Goal: Task Accomplishment & Management: Manage account settings

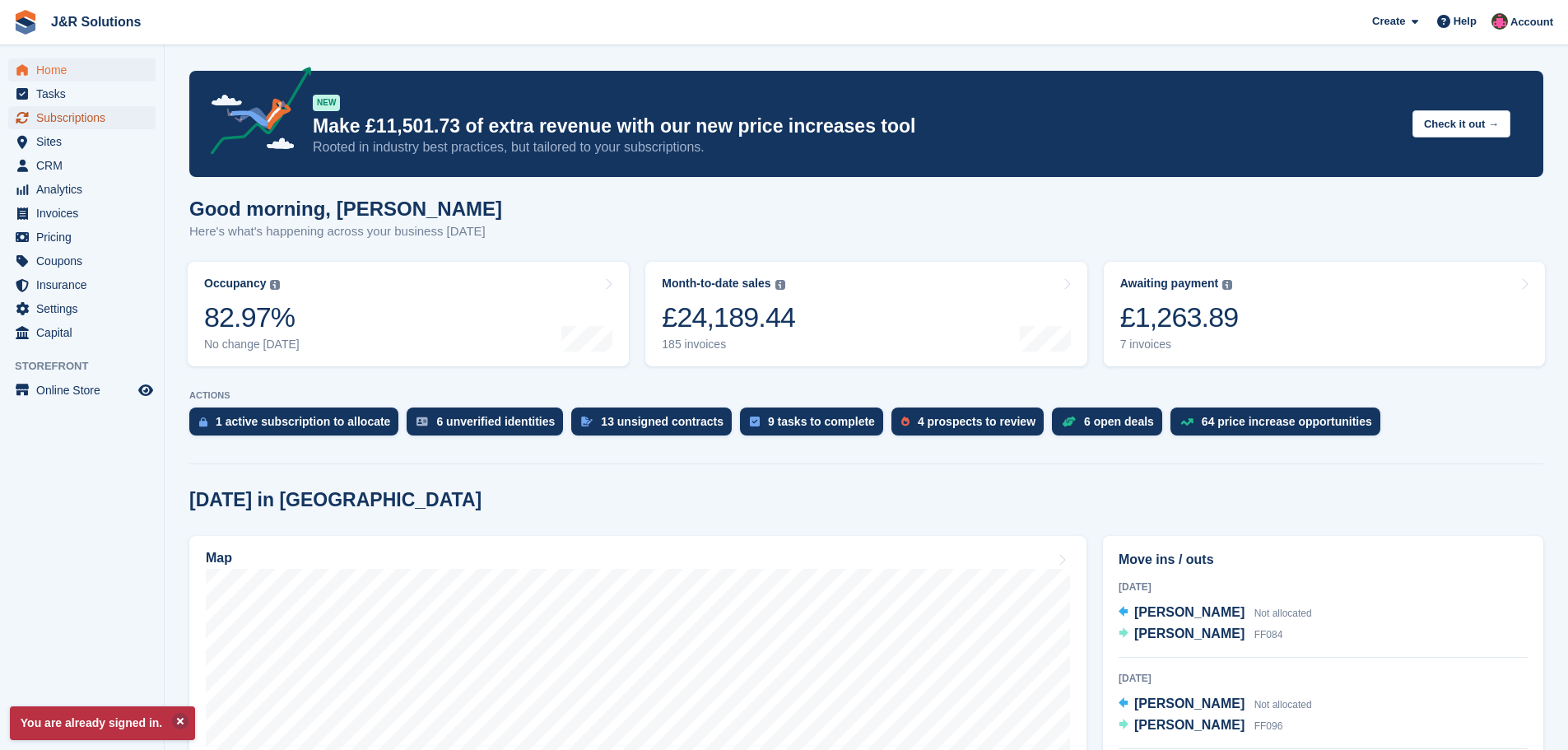
click at [72, 117] on span "Subscriptions" at bounding box center [86, 117] width 99 height 23
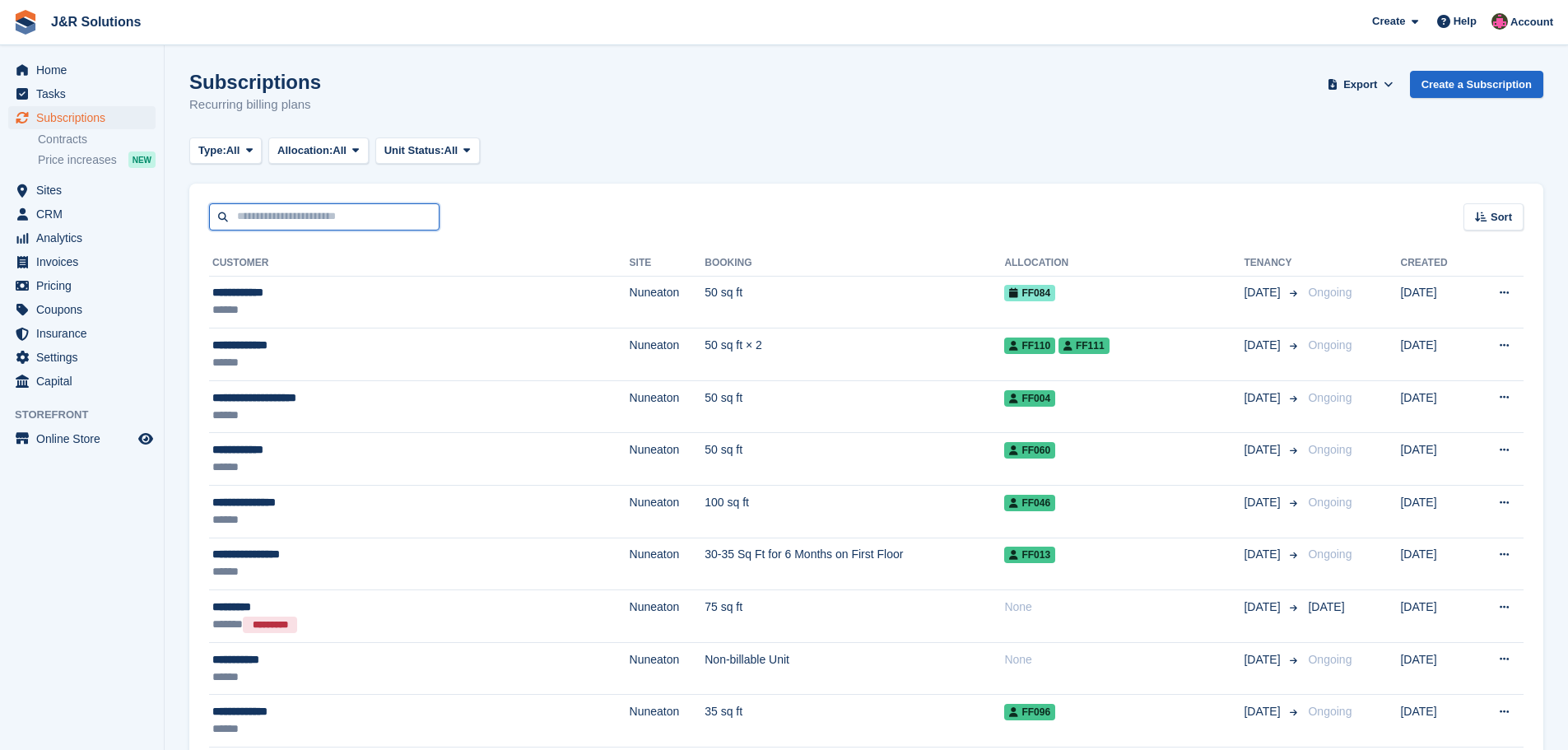
click at [295, 216] on input "text" at bounding box center [325, 217] width 231 height 27
type input "******"
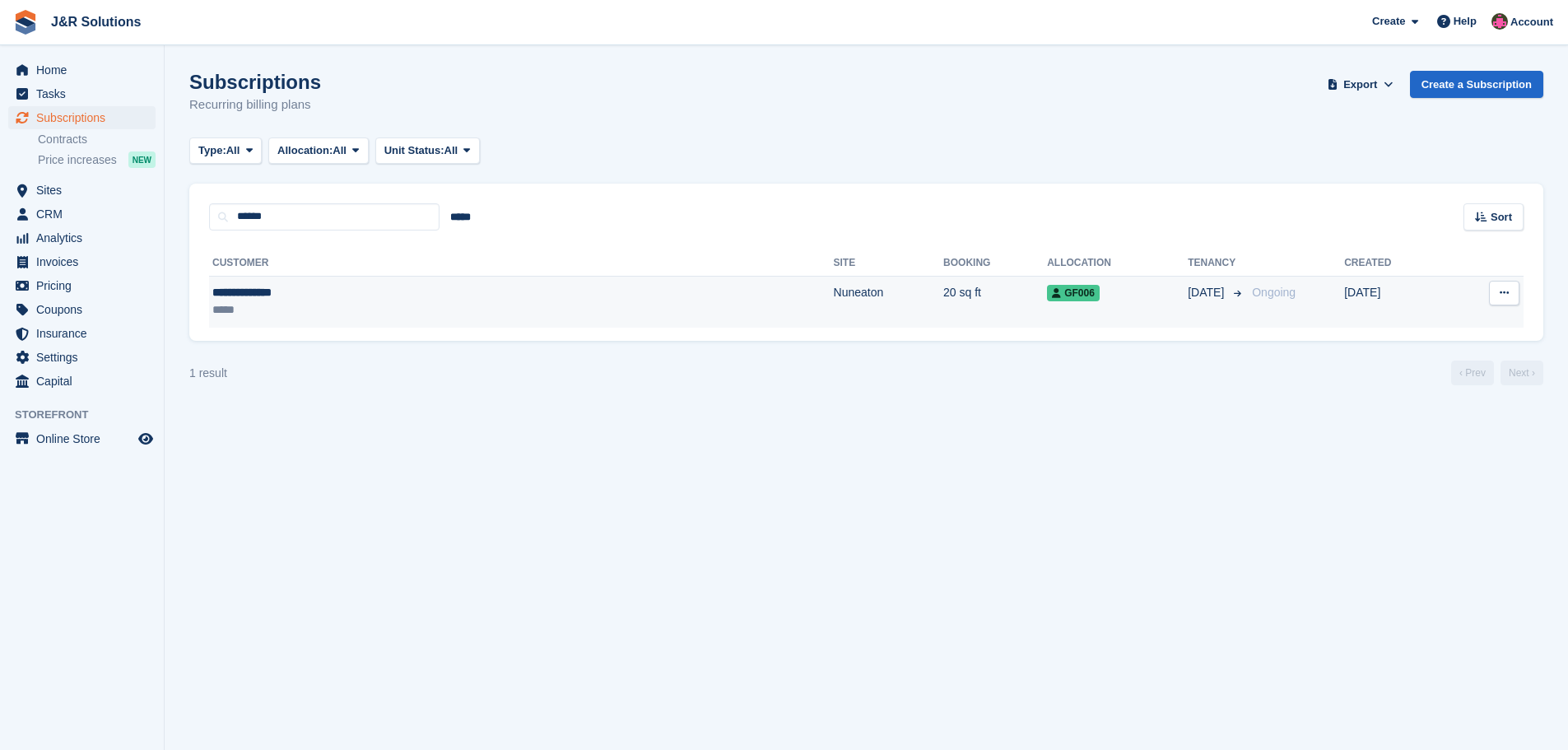
click at [943, 302] on td "20 sq ft" at bounding box center [995, 302] width 104 height 52
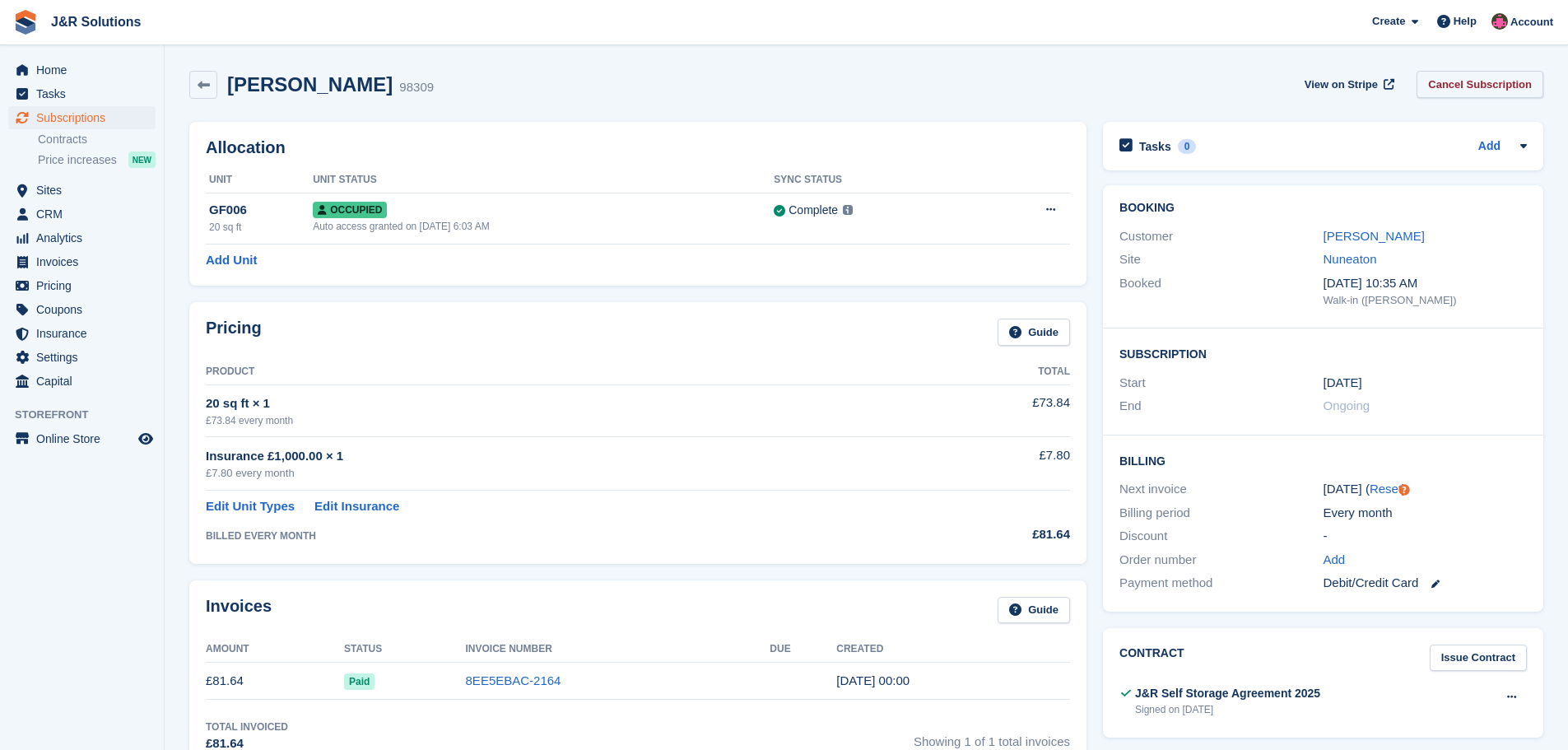
click at [1488, 78] on link "Cancel Subscription" at bounding box center [1481, 85] width 127 height 27
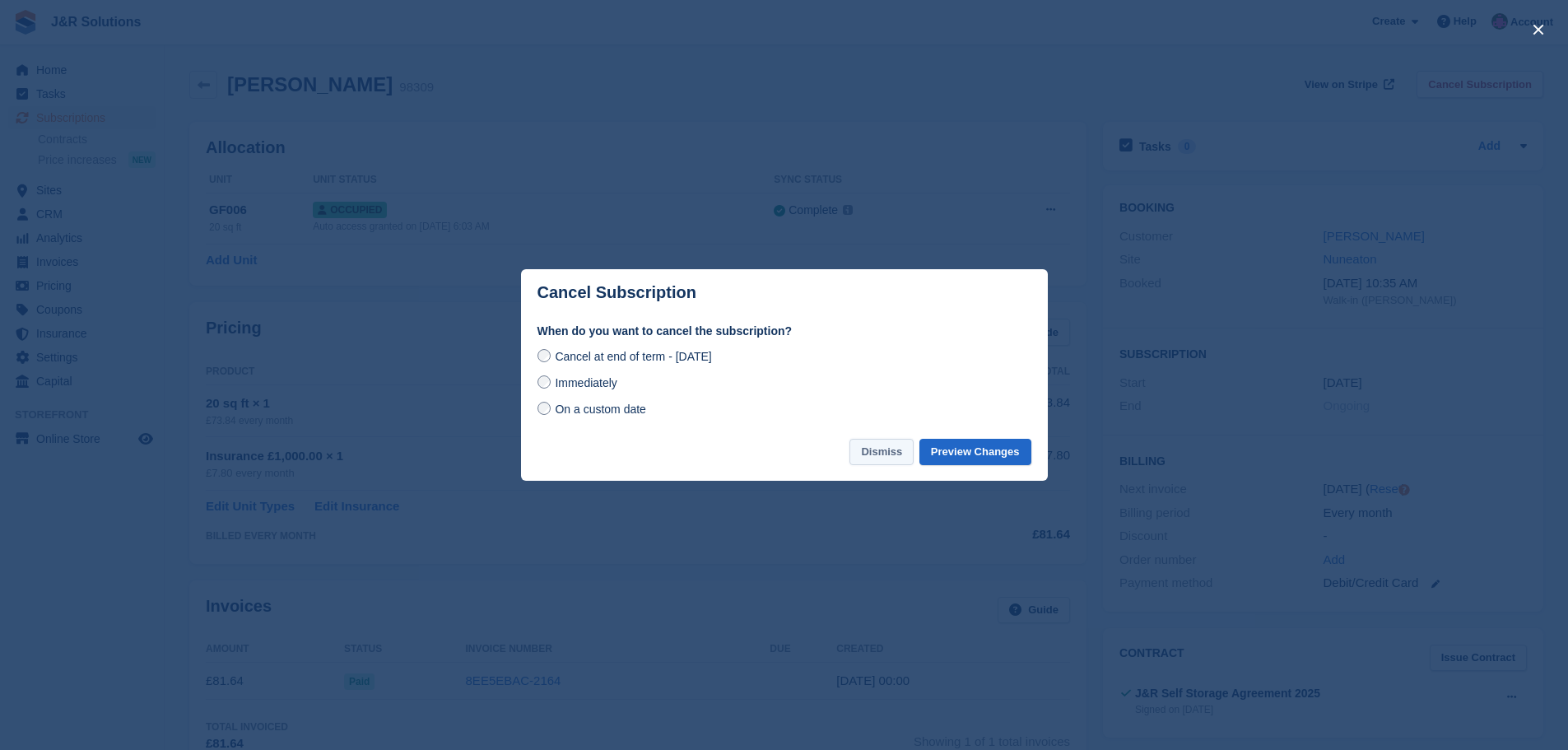
click at [894, 454] on button "Dismiss" at bounding box center [882, 452] width 64 height 27
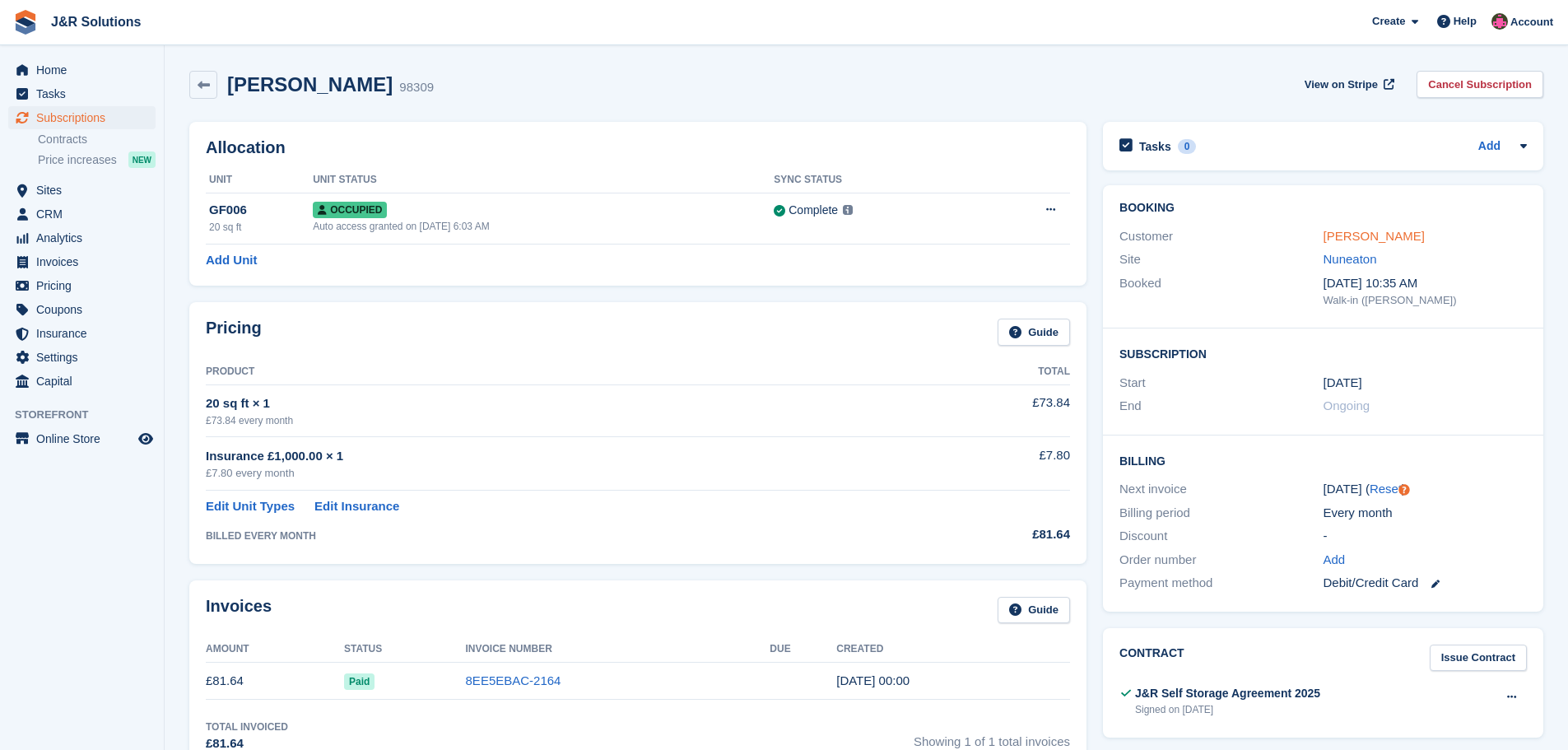
click at [1360, 238] on link "[PERSON_NAME]" at bounding box center [1374, 236] width 101 height 14
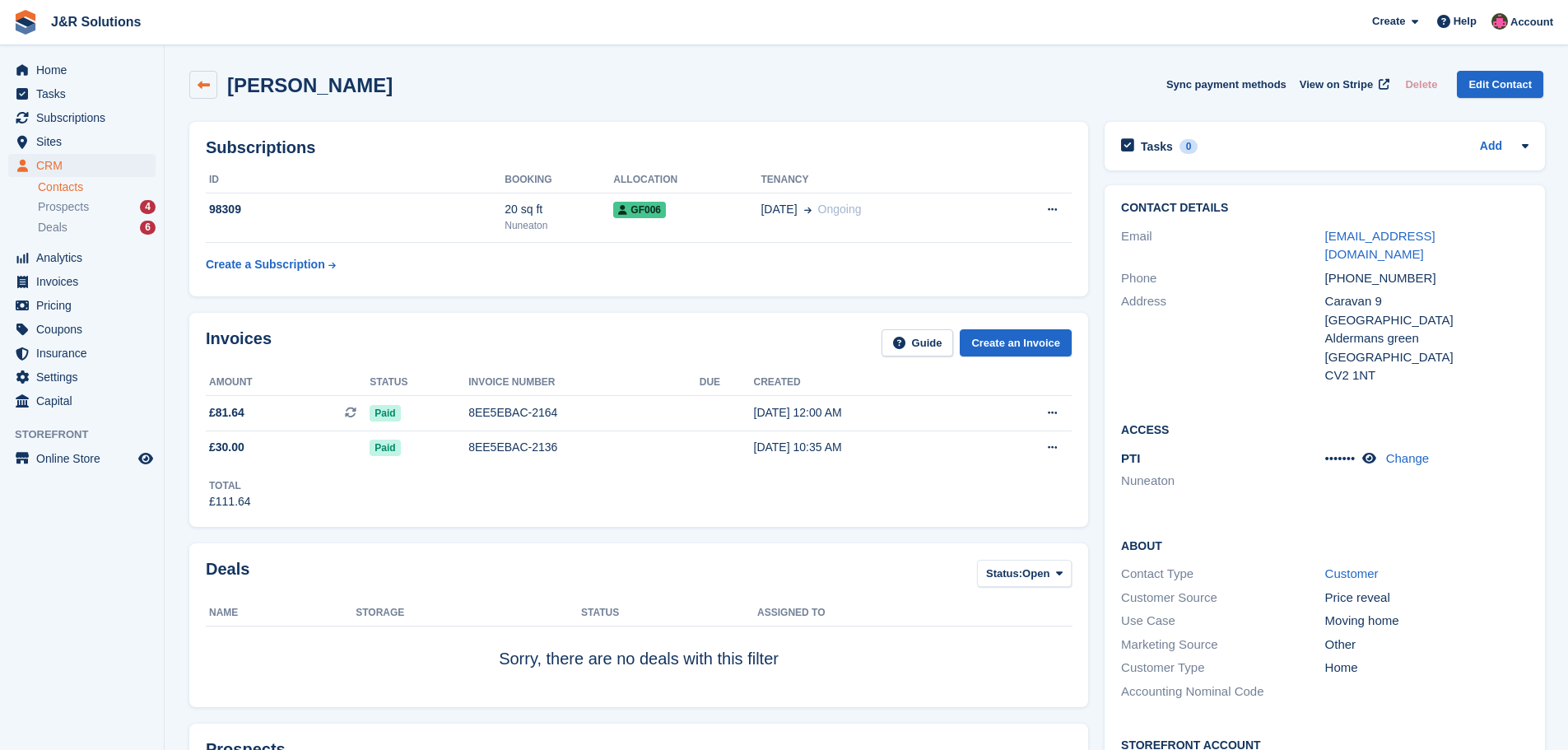
click at [208, 83] on icon at bounding box center [204, 85] width 12 height 12
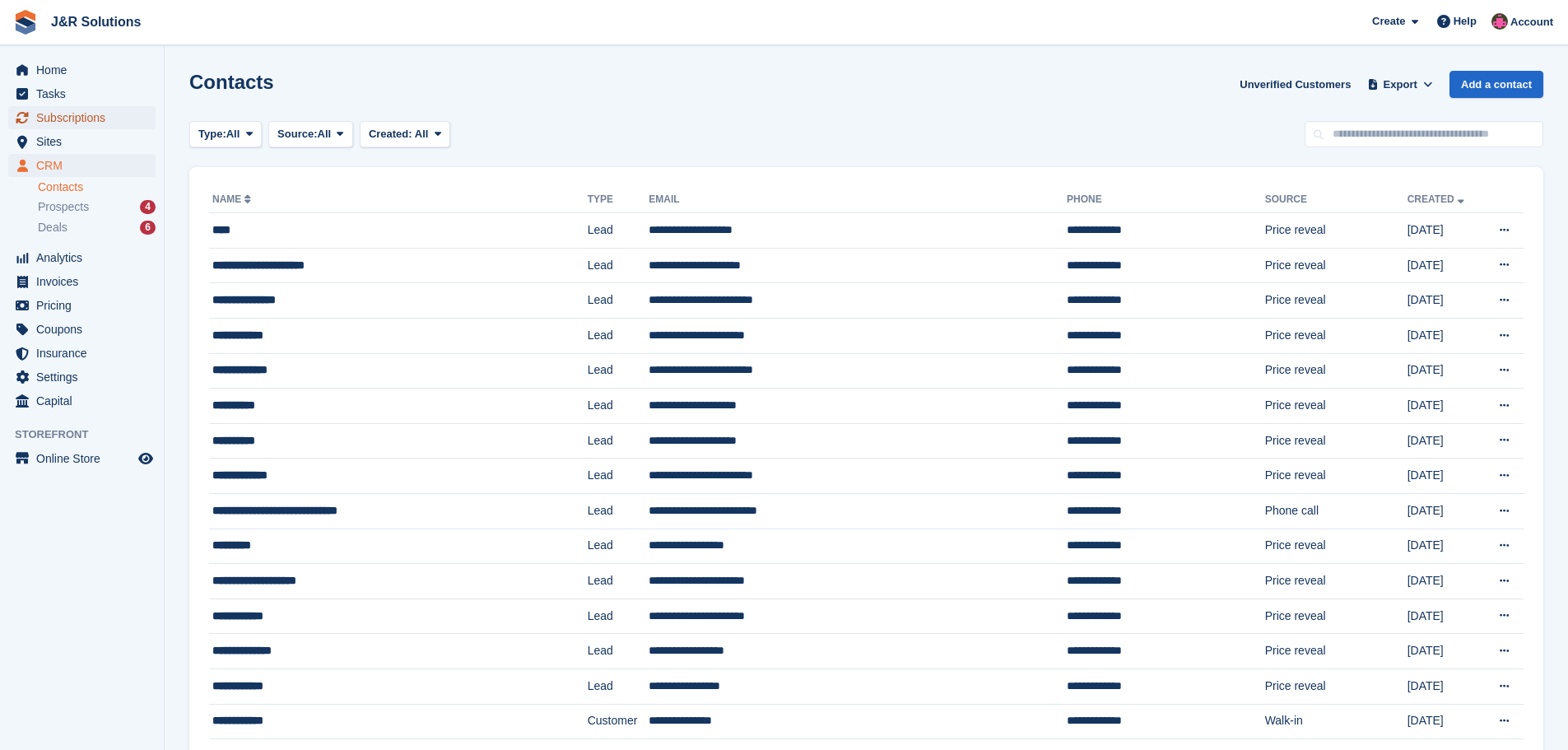
click at [56, 112] on span "Subscriptions" at bounding box center [86, 117] width 99 height 23
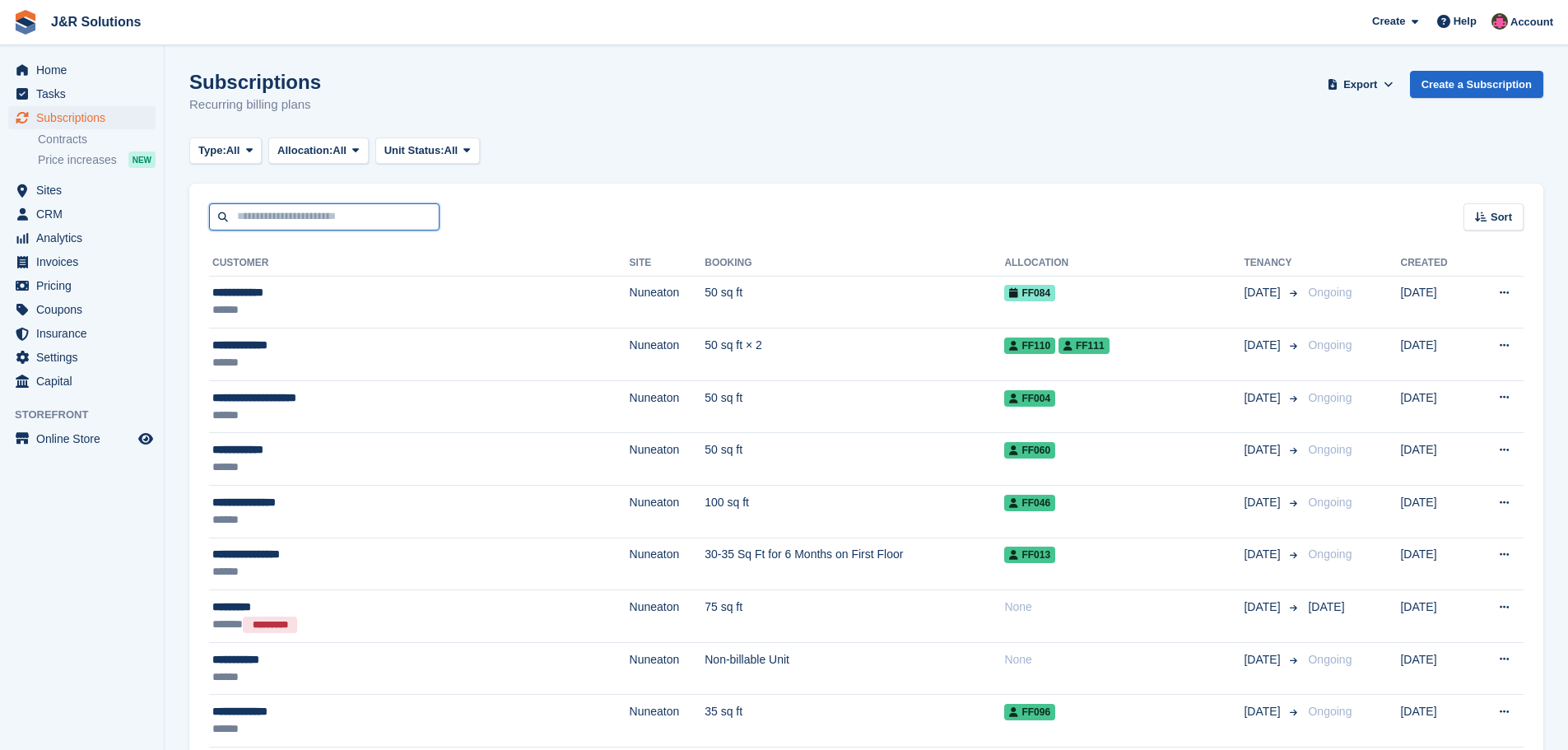
click at [382, 207] on input "text" at bounding box center [325, 217] width 231 height 27
type input "******"
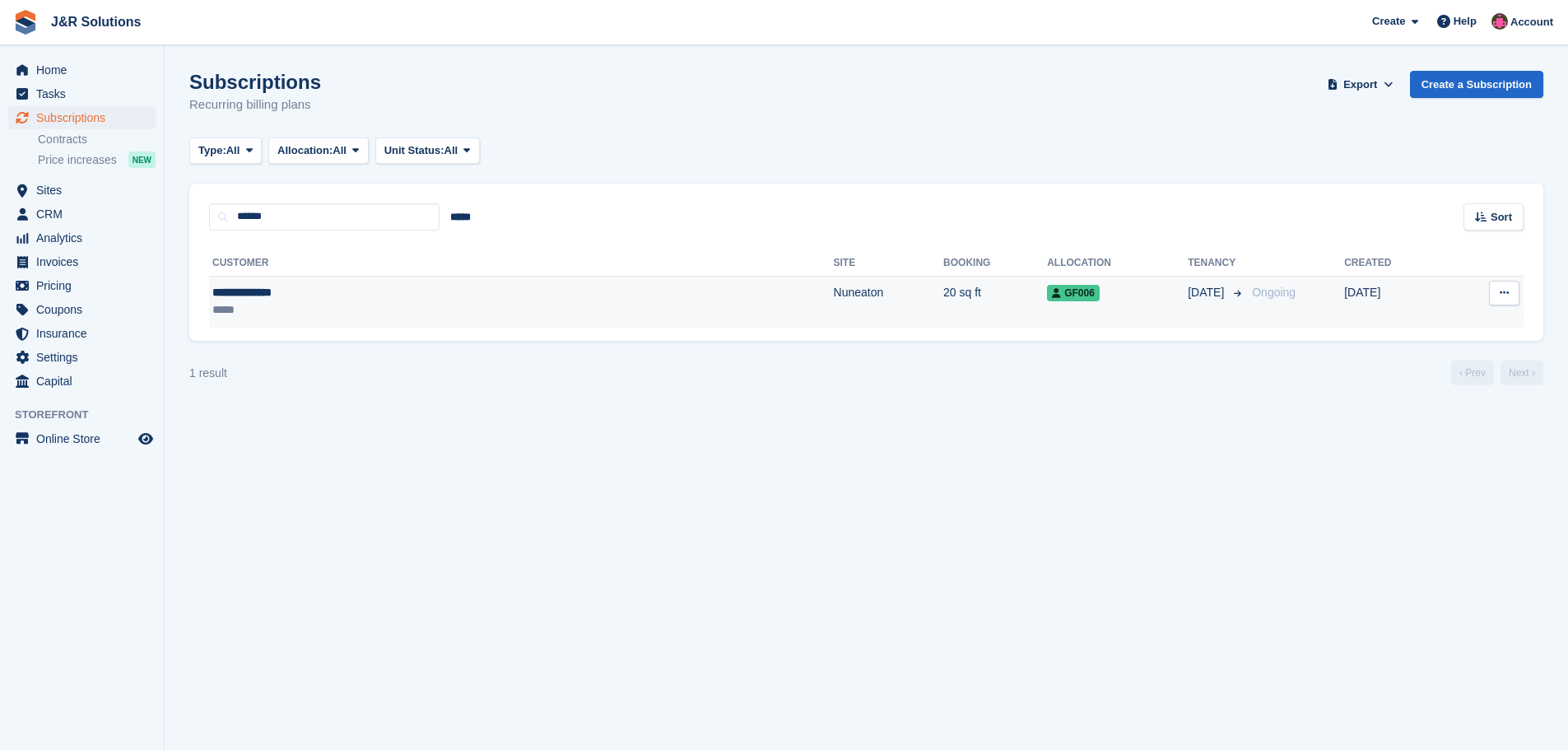
click at [407, 288] on div "**********" at bounding box center [353, 292] width 281 height 17
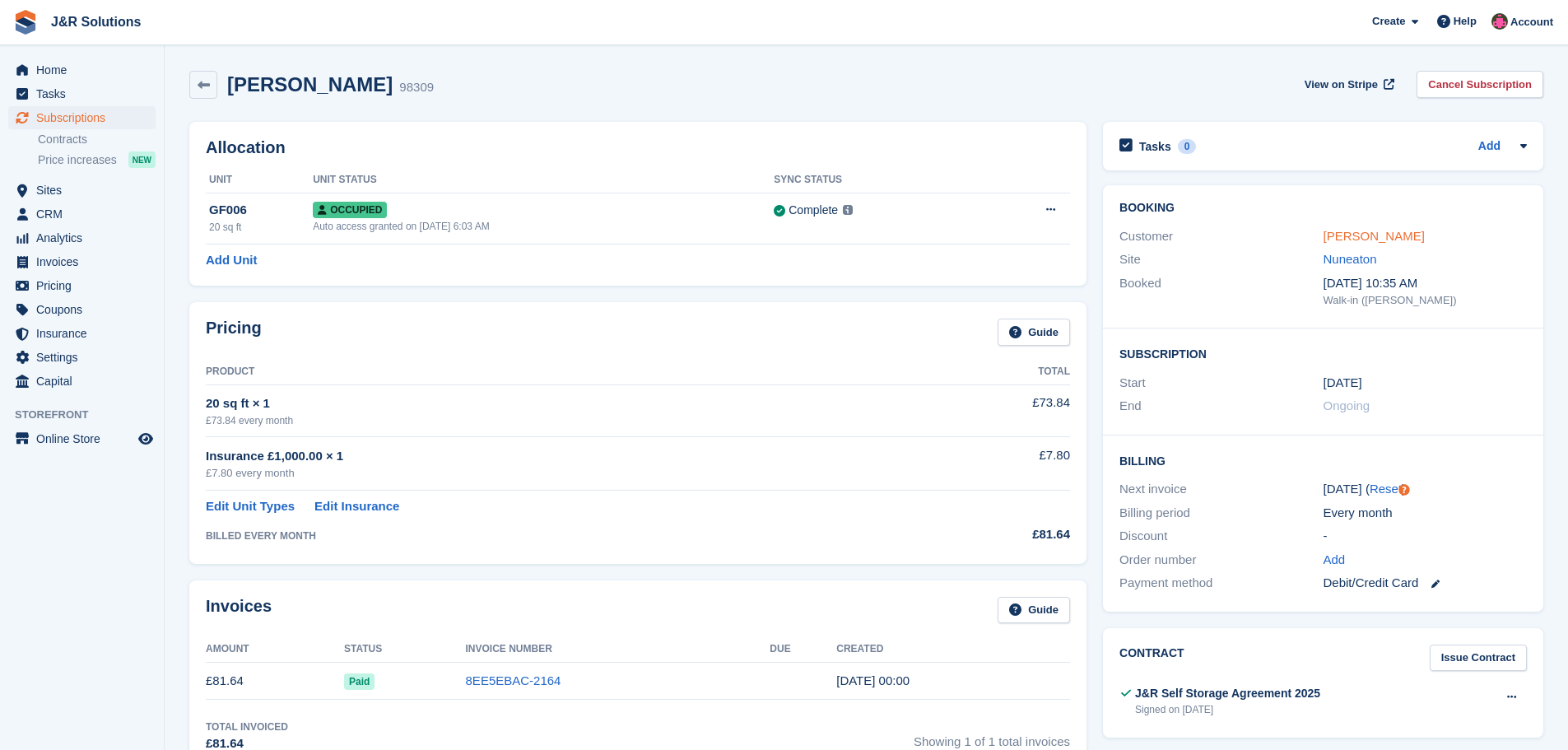
click at [1359, 234] on link "[PERSON_NAME]" at bounding box center [1374, 236] width 101 height 14
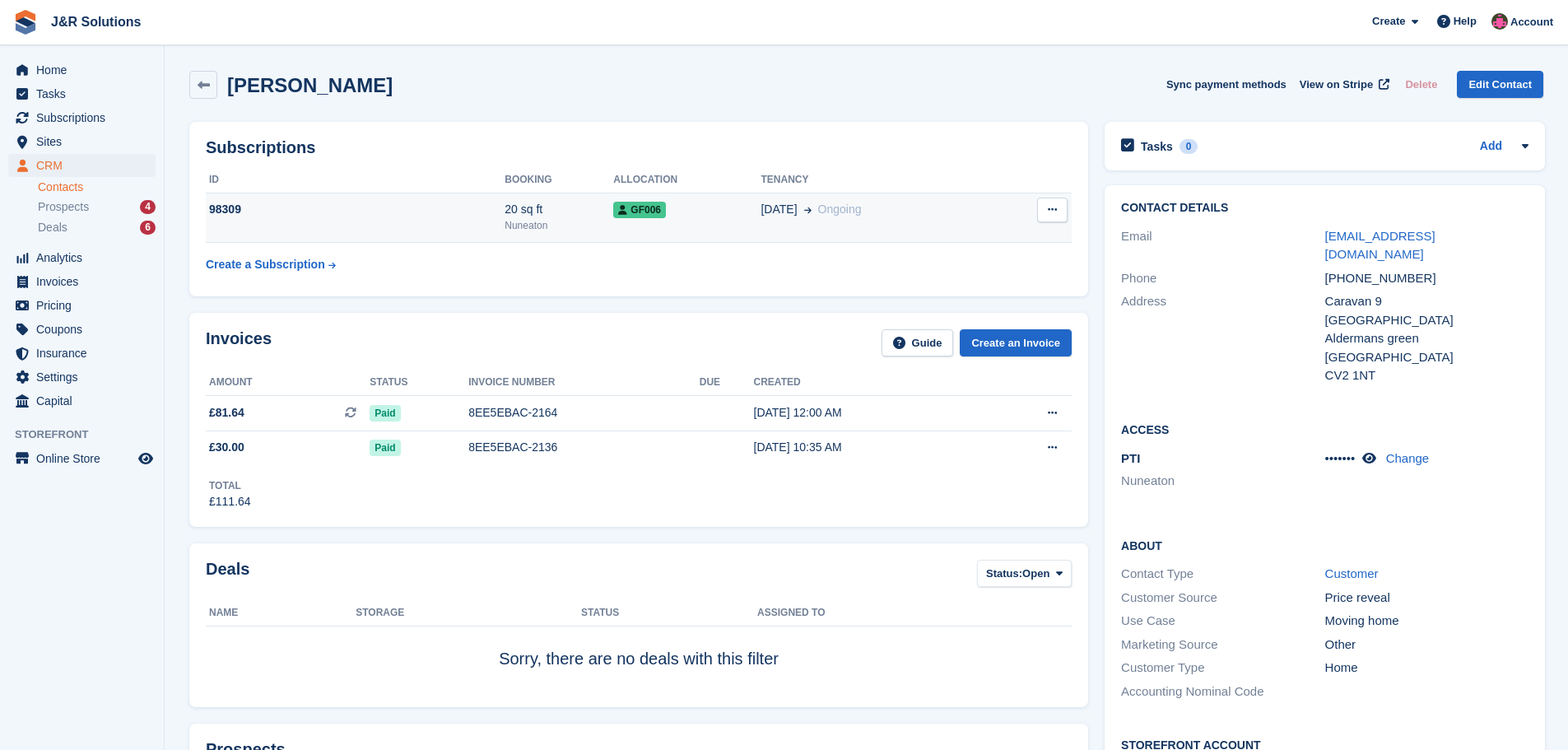
click at [630, 225] on td "GF006" at bounding box center [686, 217] width 147 height 50
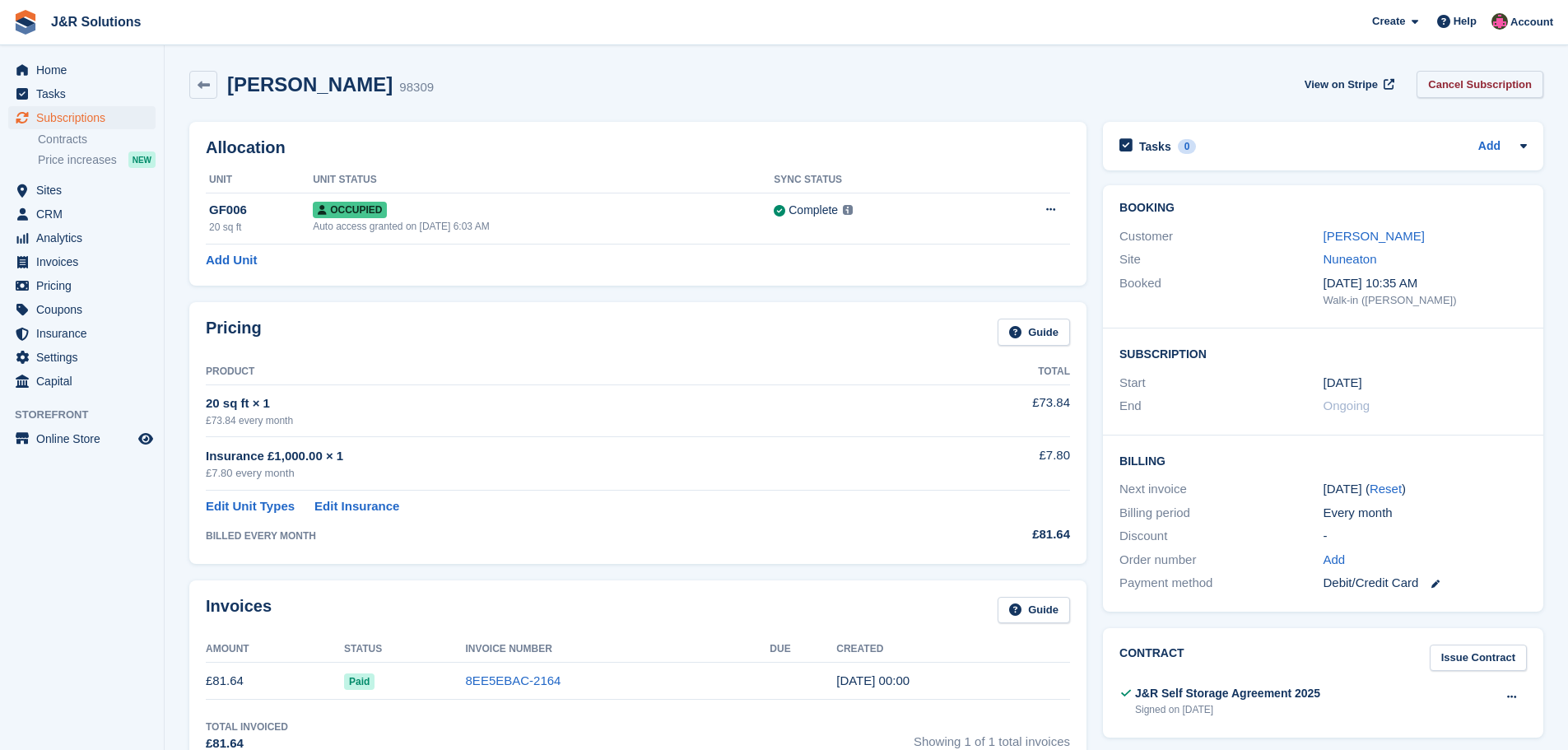
click at [1477, 78] on link "Cancel Subscription" at bounding box center [1481, 85] width 127 height 27
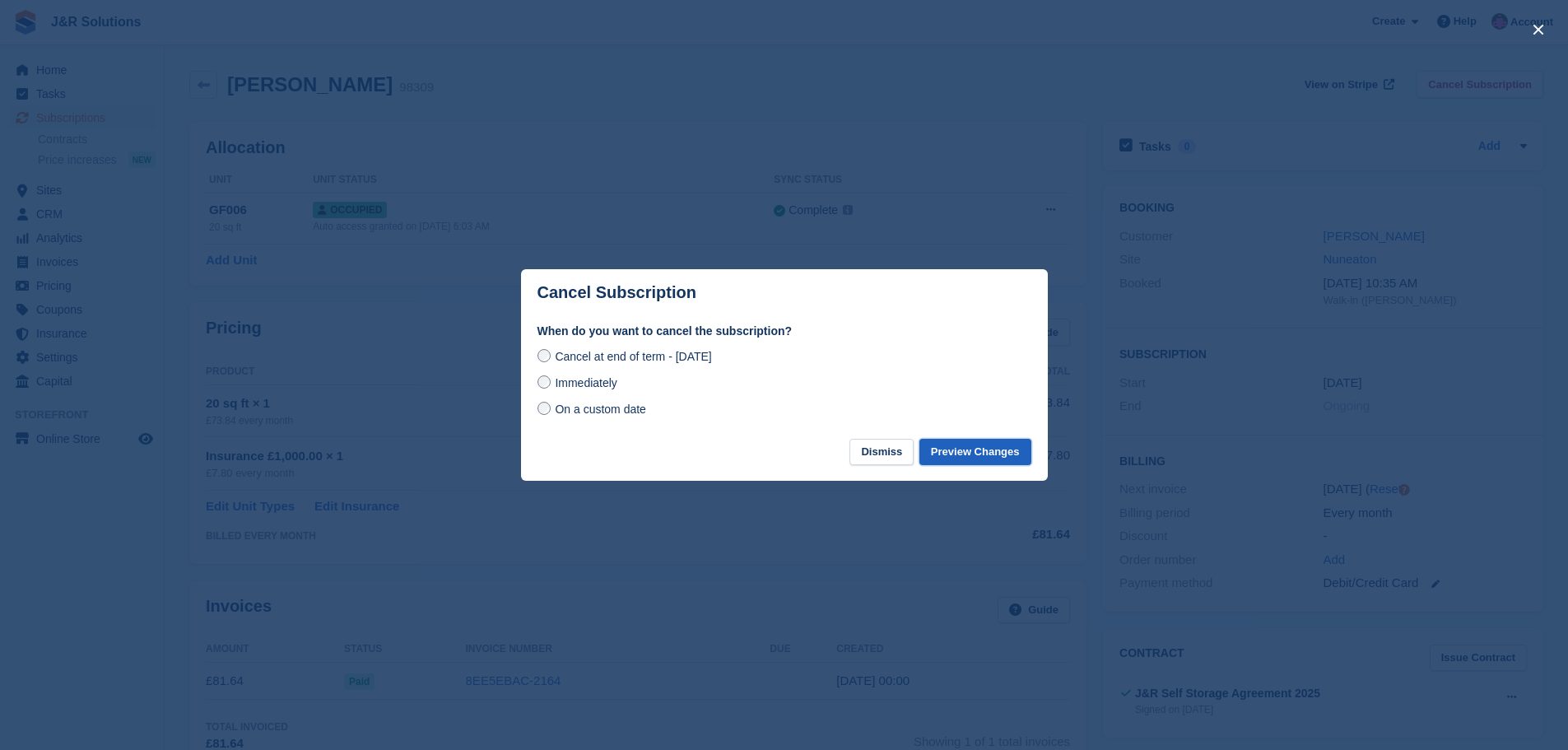
click at [980, 450] on button "Preview Changes" at bounding box center [976, 452] width 112 height 27
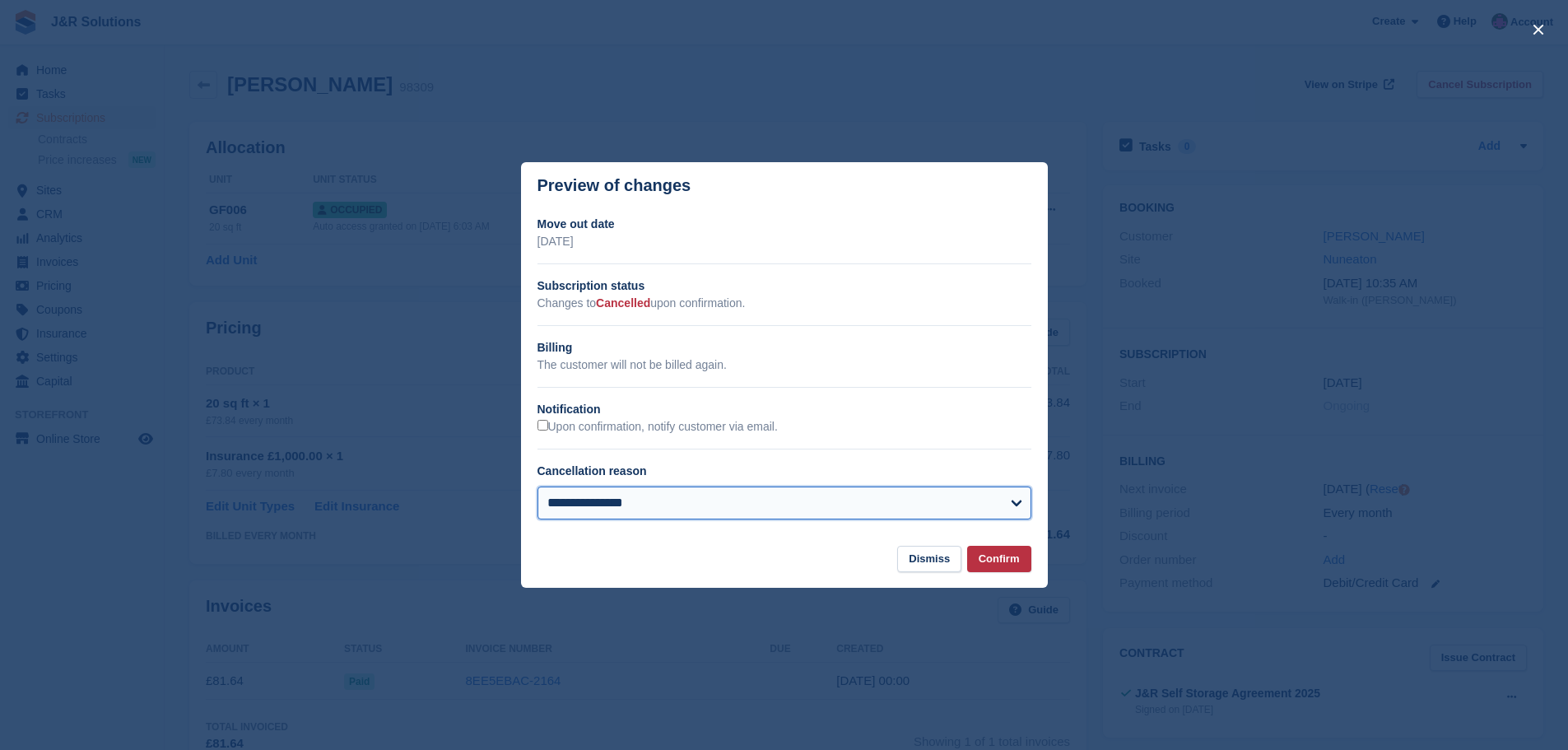
click at [1009, 497] on select "**********" at bounding box center [784, 503] width 494 height 33
select select "**********"
click at [537, 488] on select "**********" at bounding box center [784, 503] width 494 height 33
click at [1006, 556] on button "Confirm" at bounding box center [999, 560] width 64 height 27
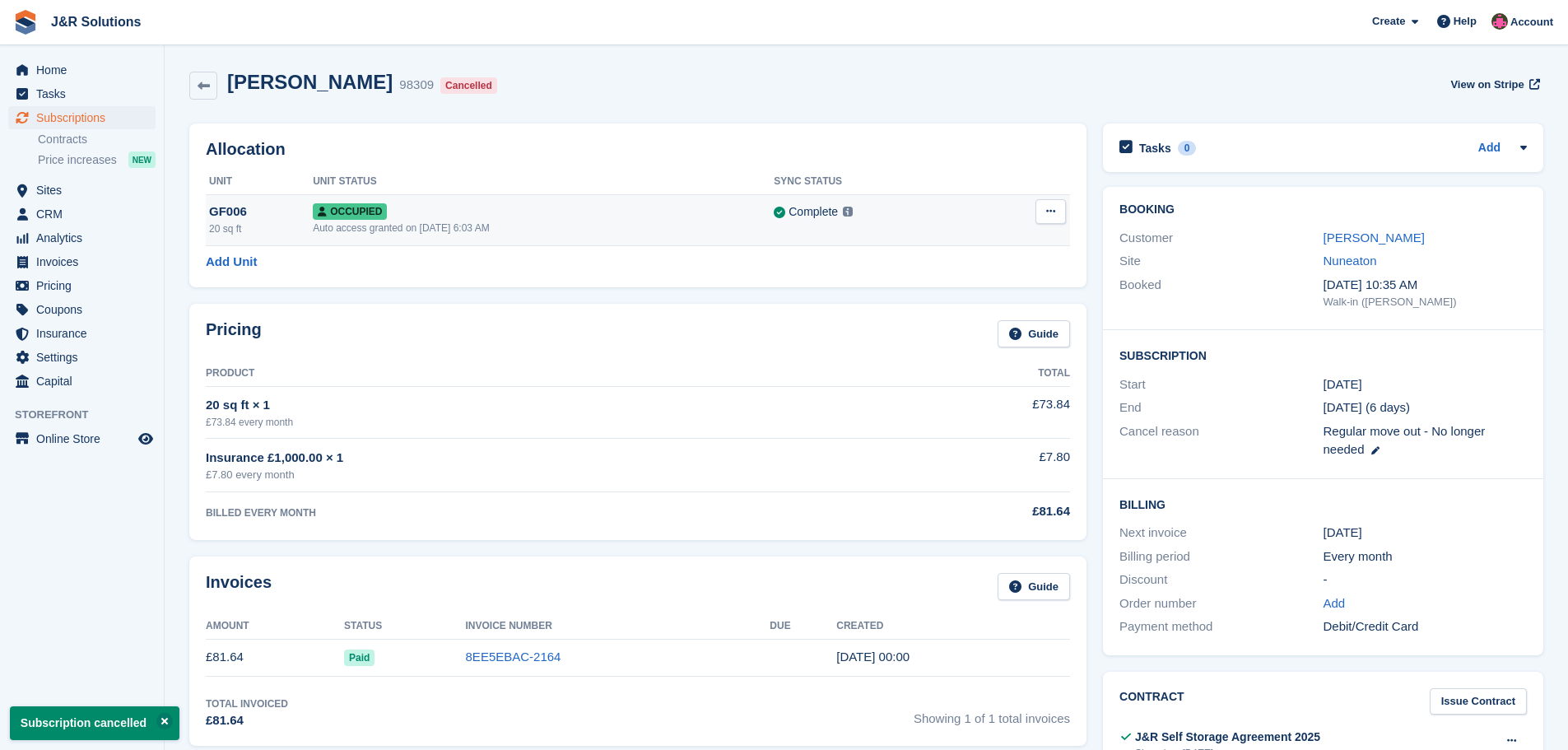
click at [1052, 207] on icon at bounding box center [1050, 211] width 9 height 11
click at [958, 273] on p "Deallocate" at bounding box center [986, 279] width 143 height 21
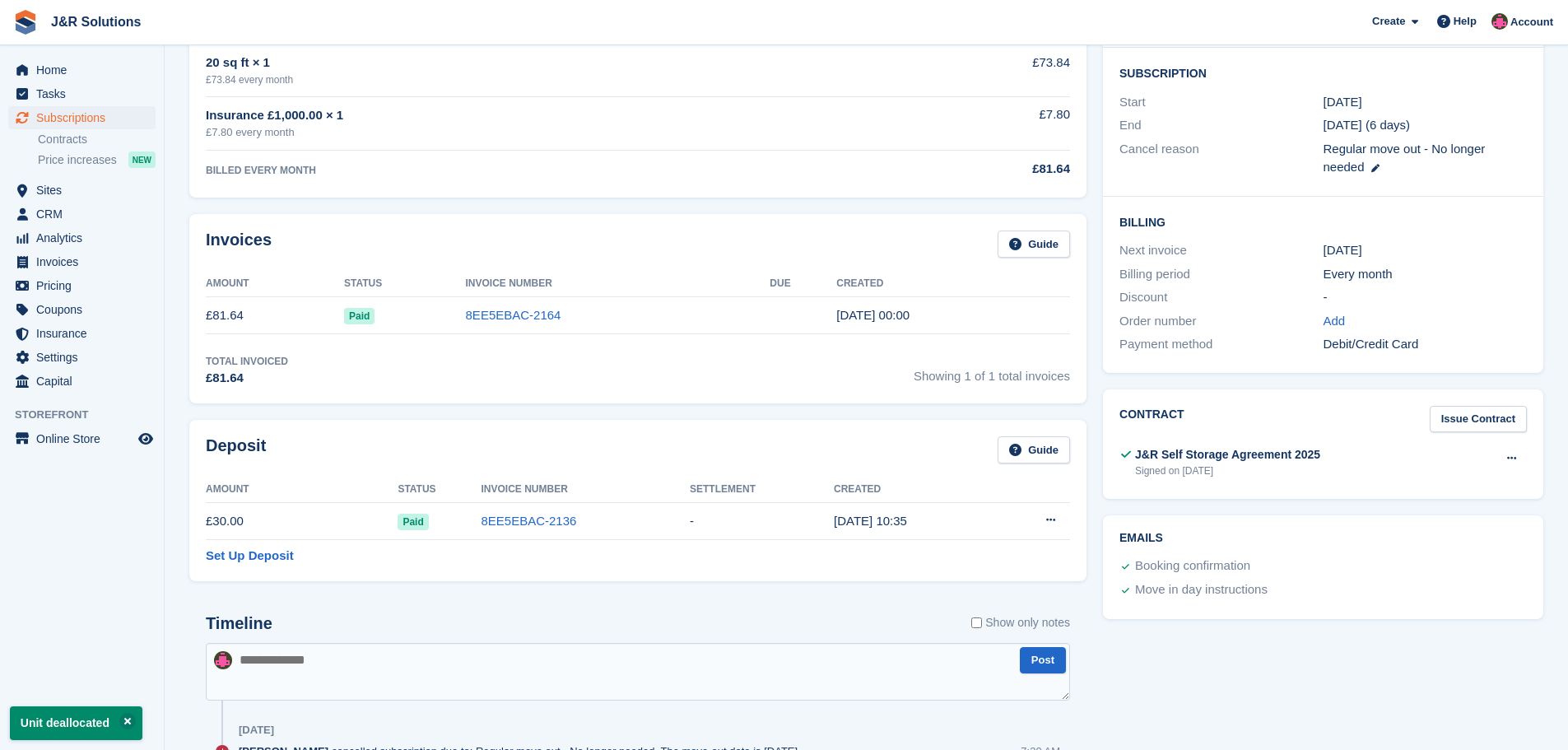
scroll to position [330, 0]
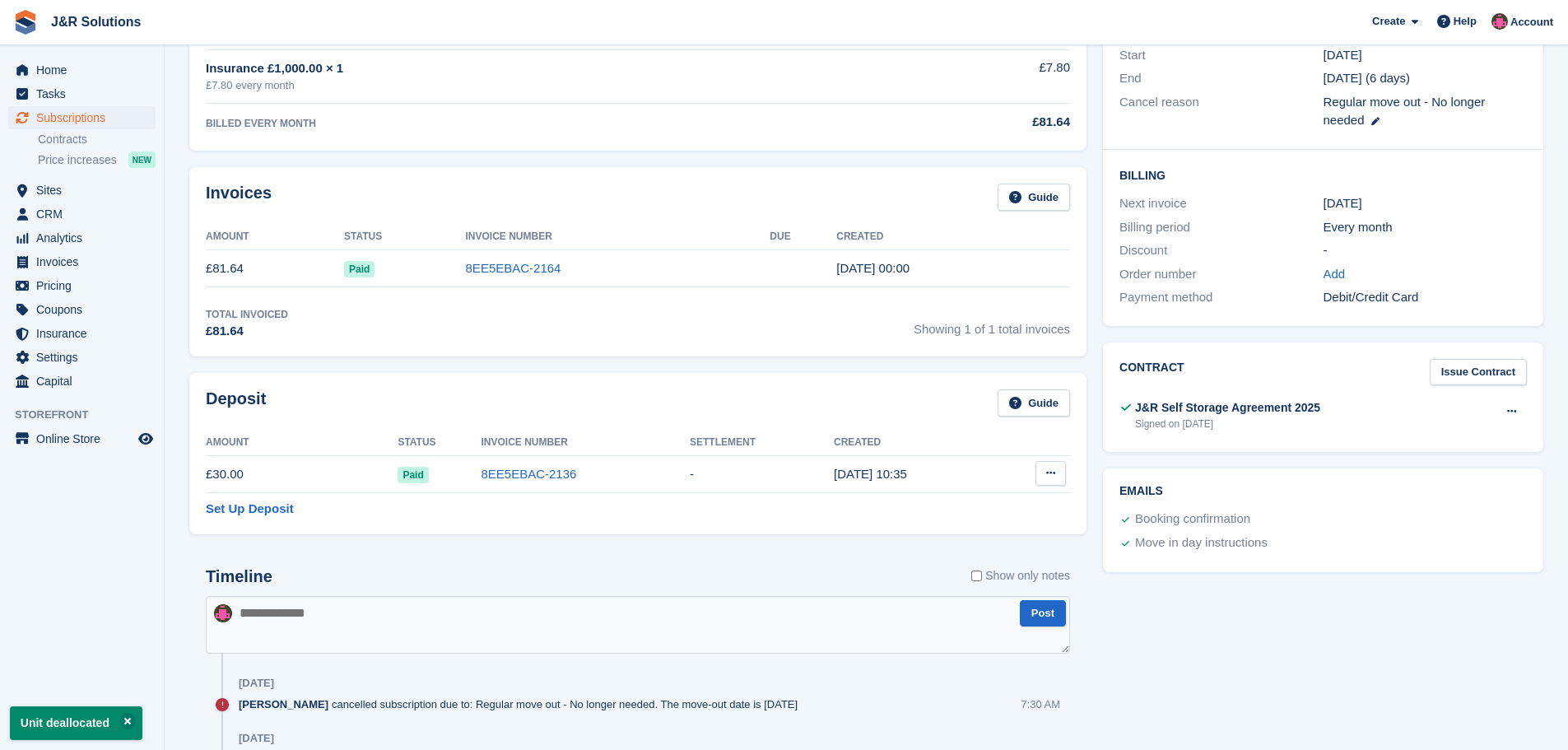
click at [1049, 473] on icon at bounding box center [1050, 472] width 9 height 11
click at [817, 397] on div "Deposit Guide" at bounding box center [637, 408] width 864 height 38
click at [1057, 473] on button at bounding box center [1051, 474] width 31 height 25
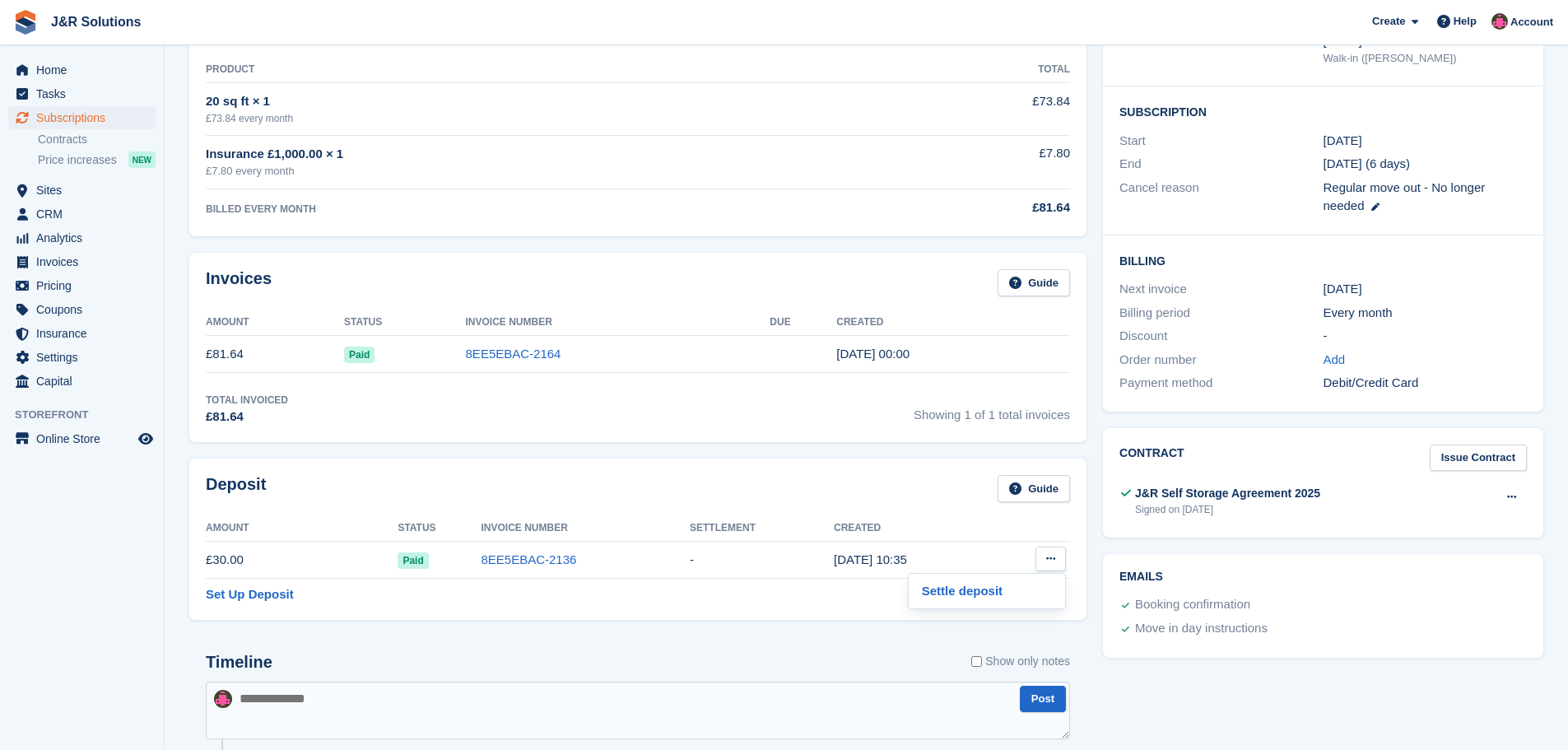
scroll to position [83, 0]
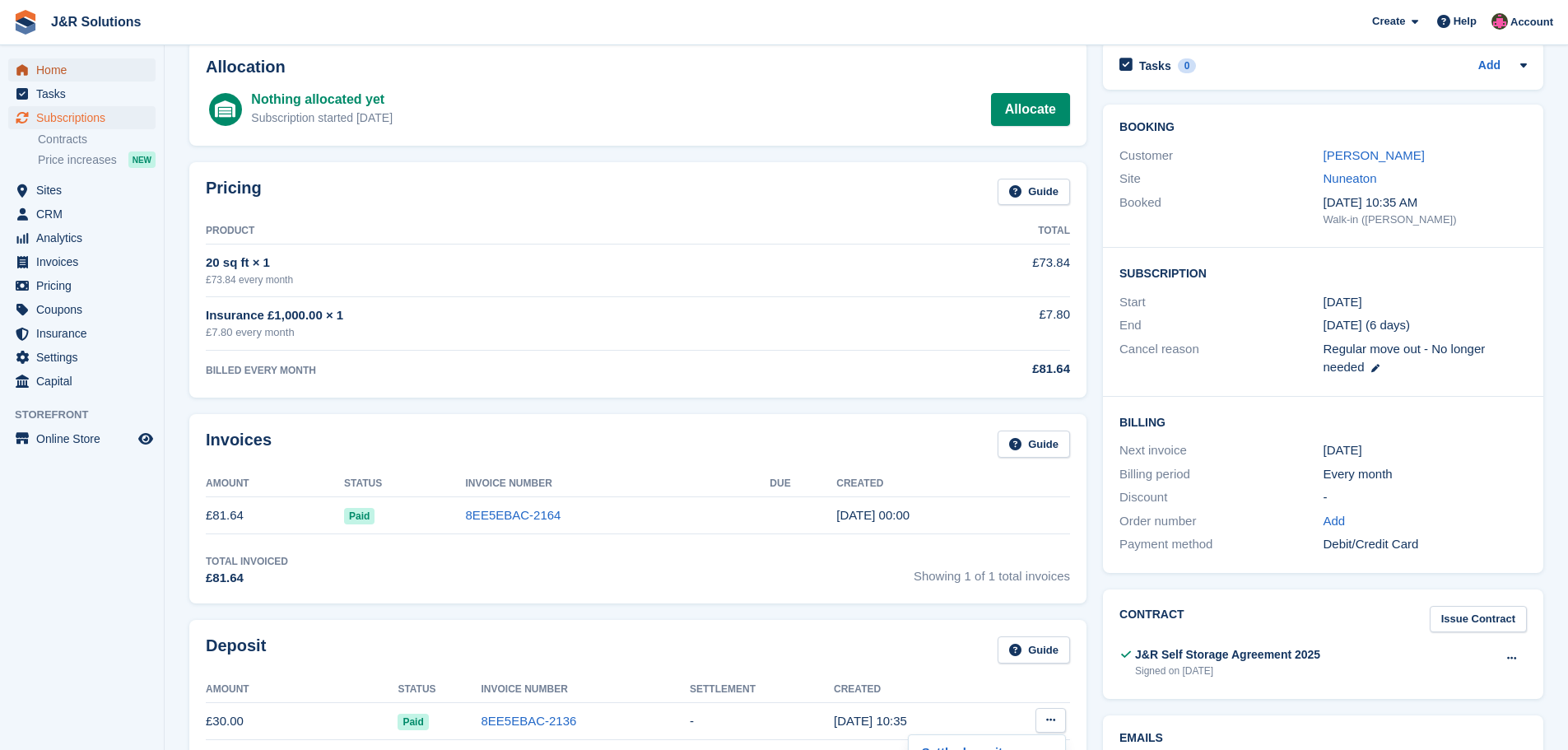
click at [52, 72] on span "Home" at bounding box center [86, 70] width 99 height 23
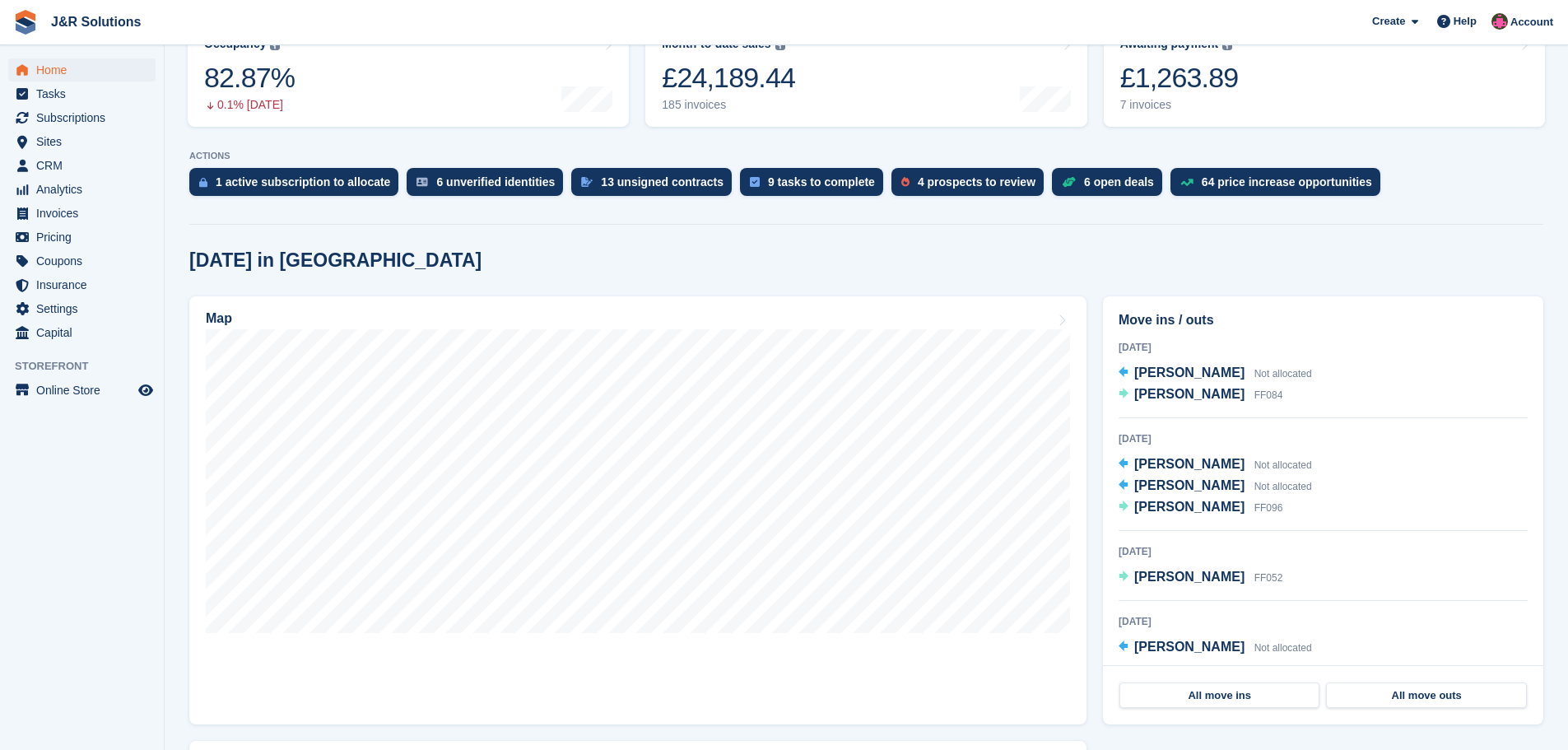
scroll to position [330, 0]
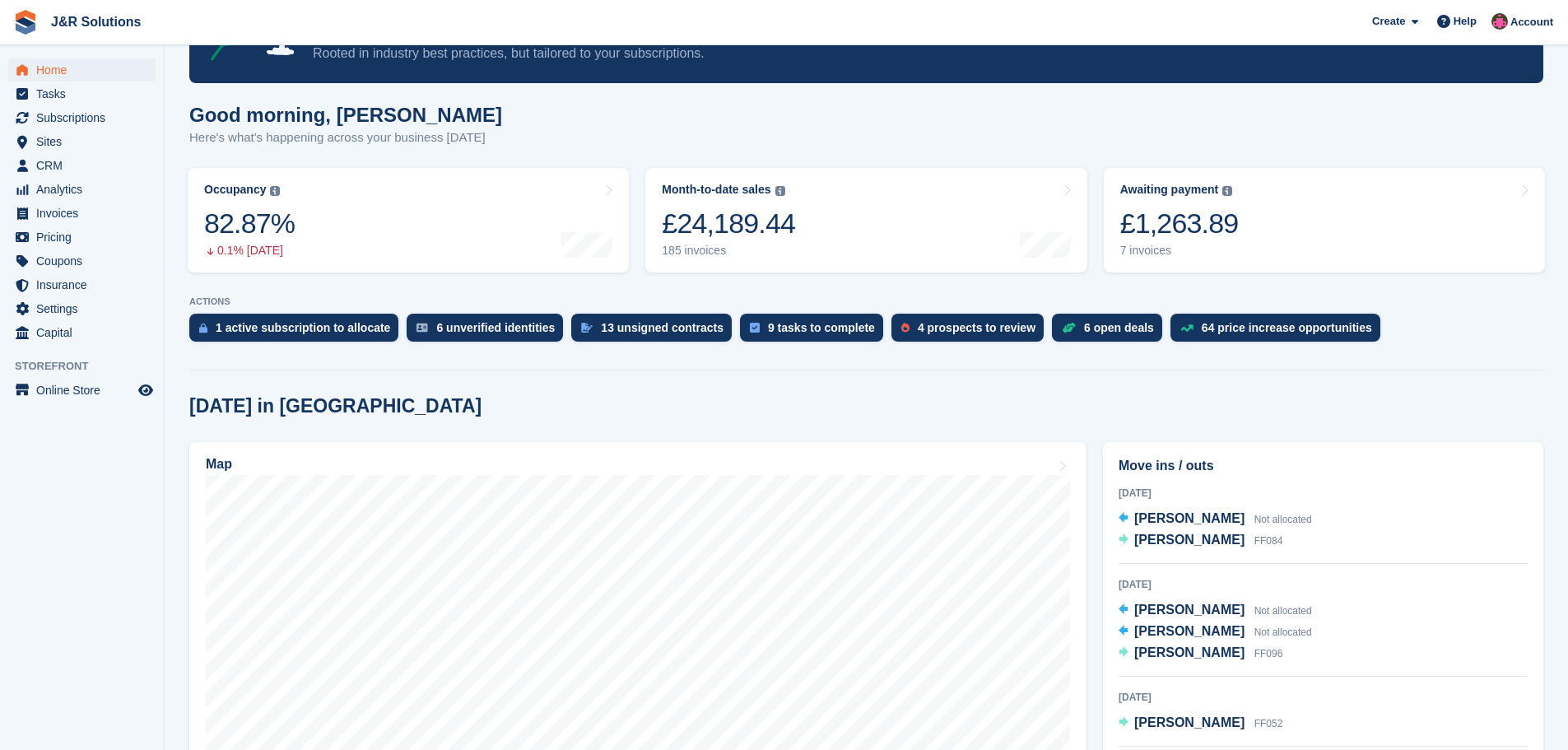
scroll to position [86, 0]
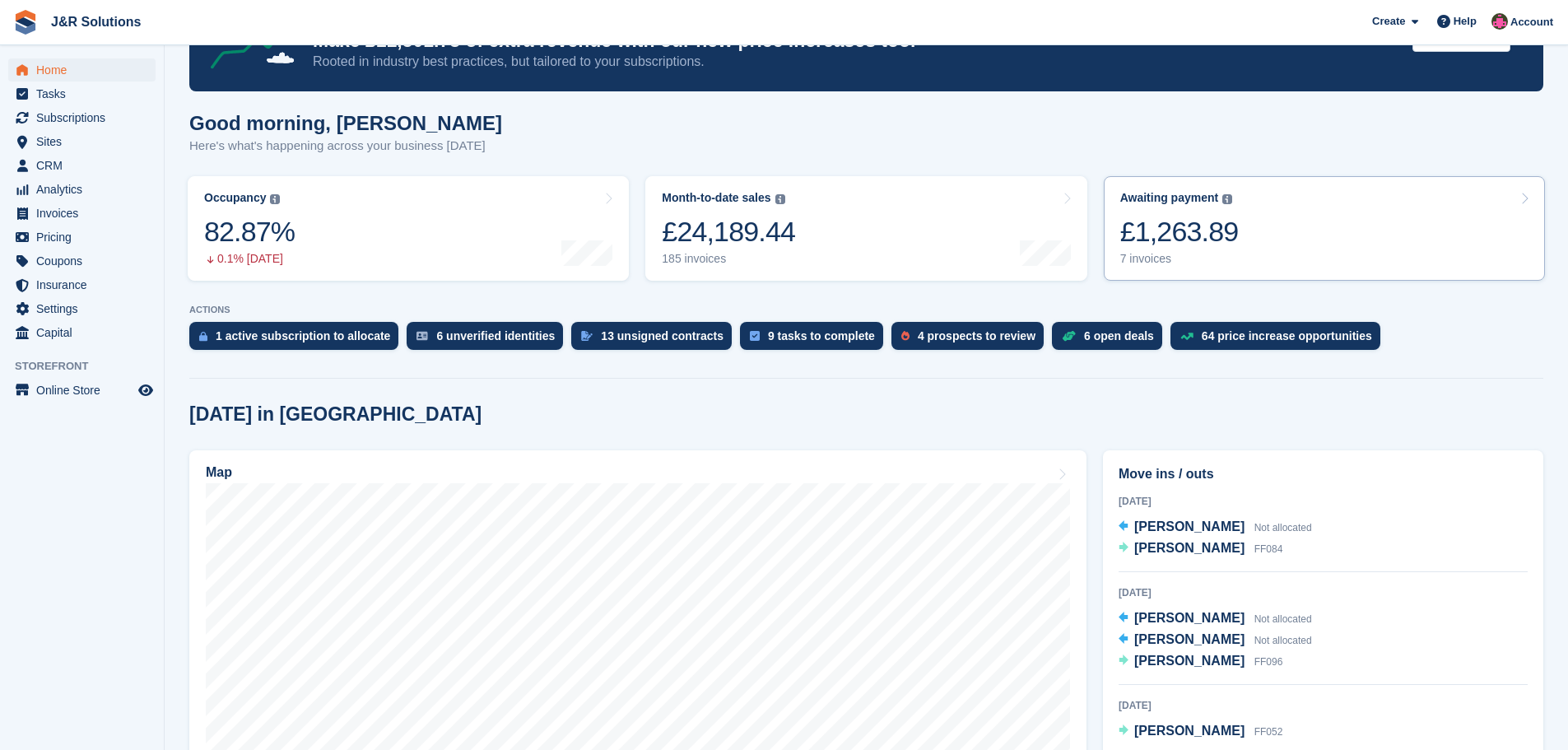
click at [1139, 260] on div "7 invoices" at bounding box center [1180, 259] width 118 height 14
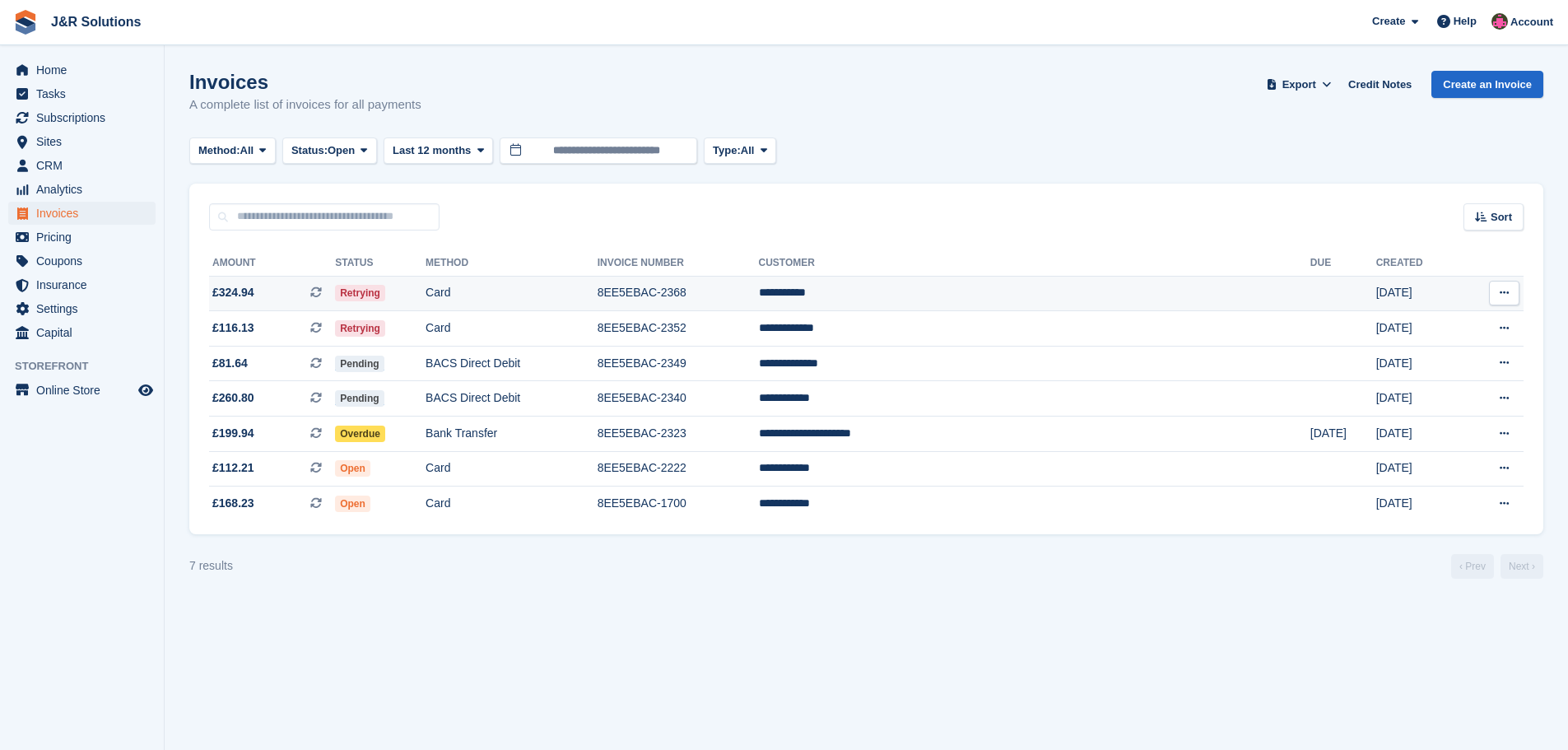
click at [759, 291] on td "8EE5EBAC-2368" at bounding box center [679, 293] width 162 height 36
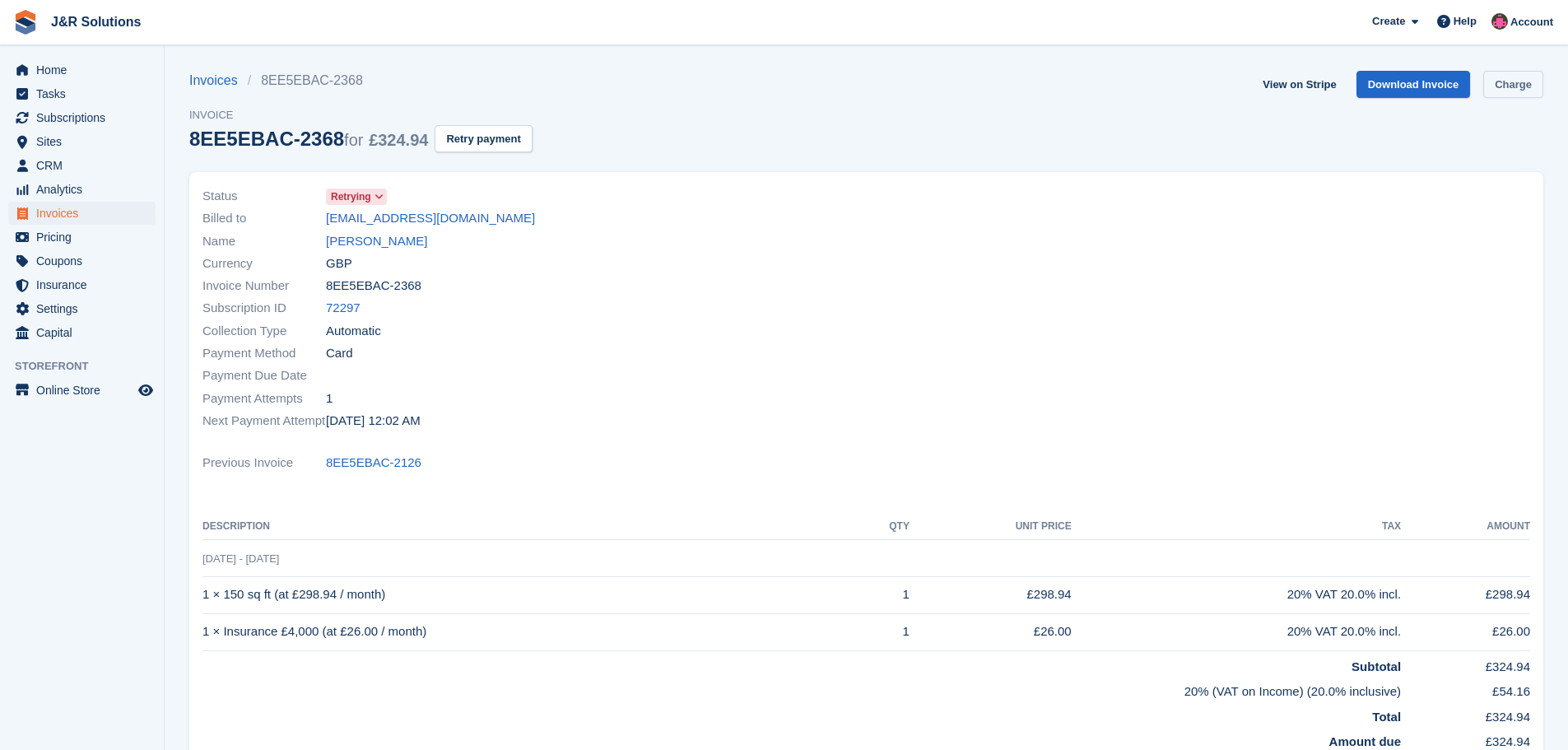
click at [1525, 79] on link "Charge" at bounding box center [1513, 85] width 61 height 27
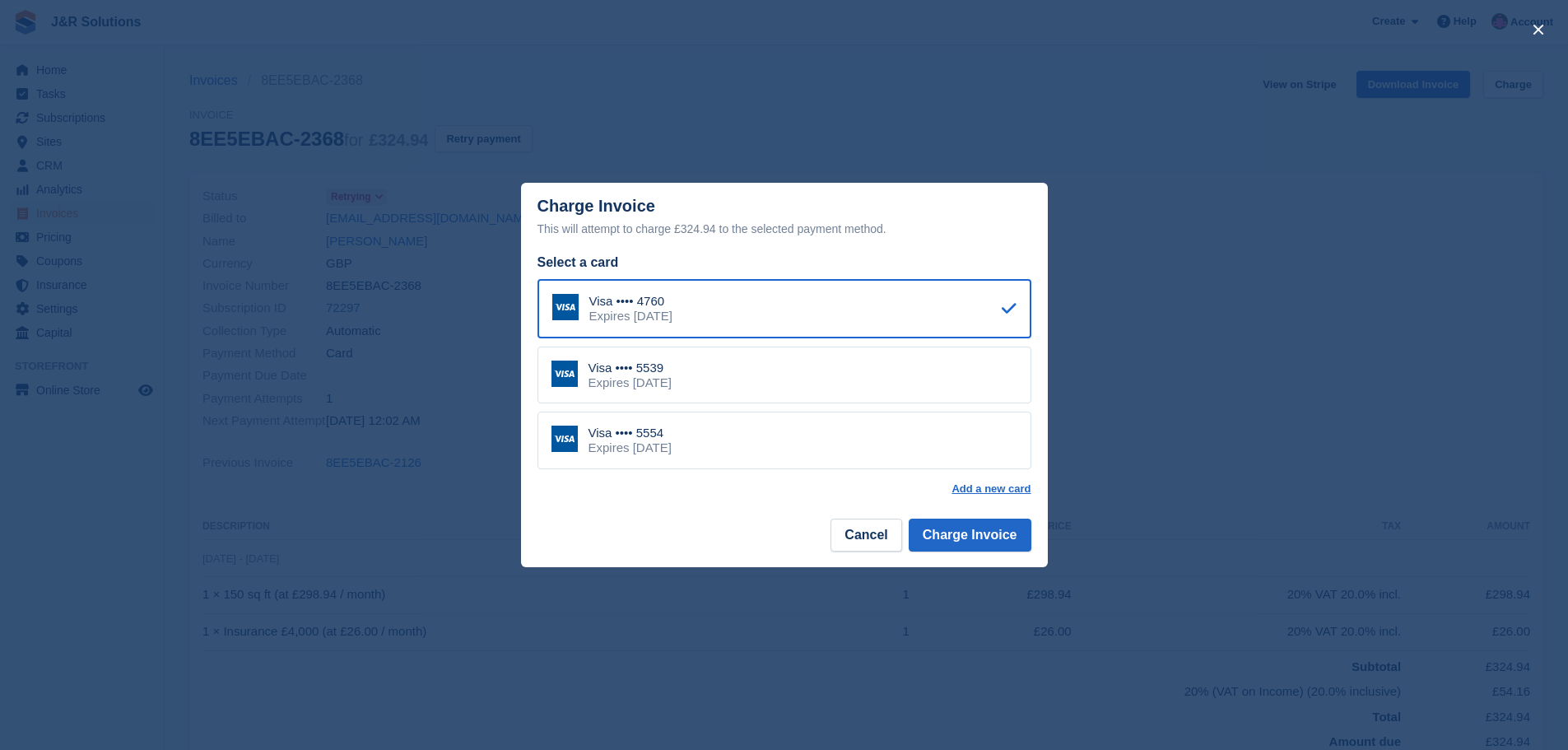
click at [932, 376] on div "Visa •••• 5539 Expires August 2028" at bounding box center [784, 376] width 494 height 58
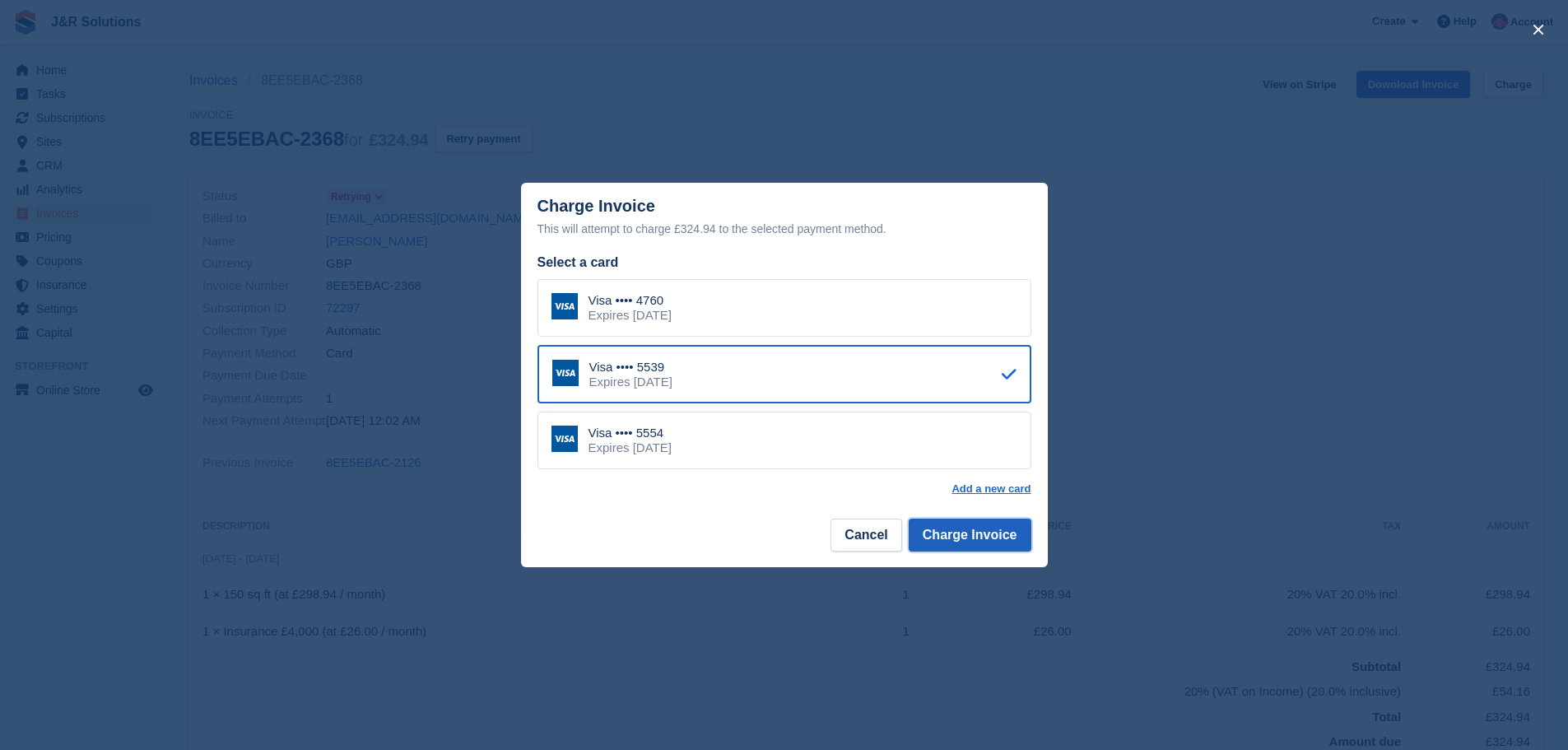
click at [958, 539] on button "Charge Invoice" at bounding box center [970, 536] width 123 height 33
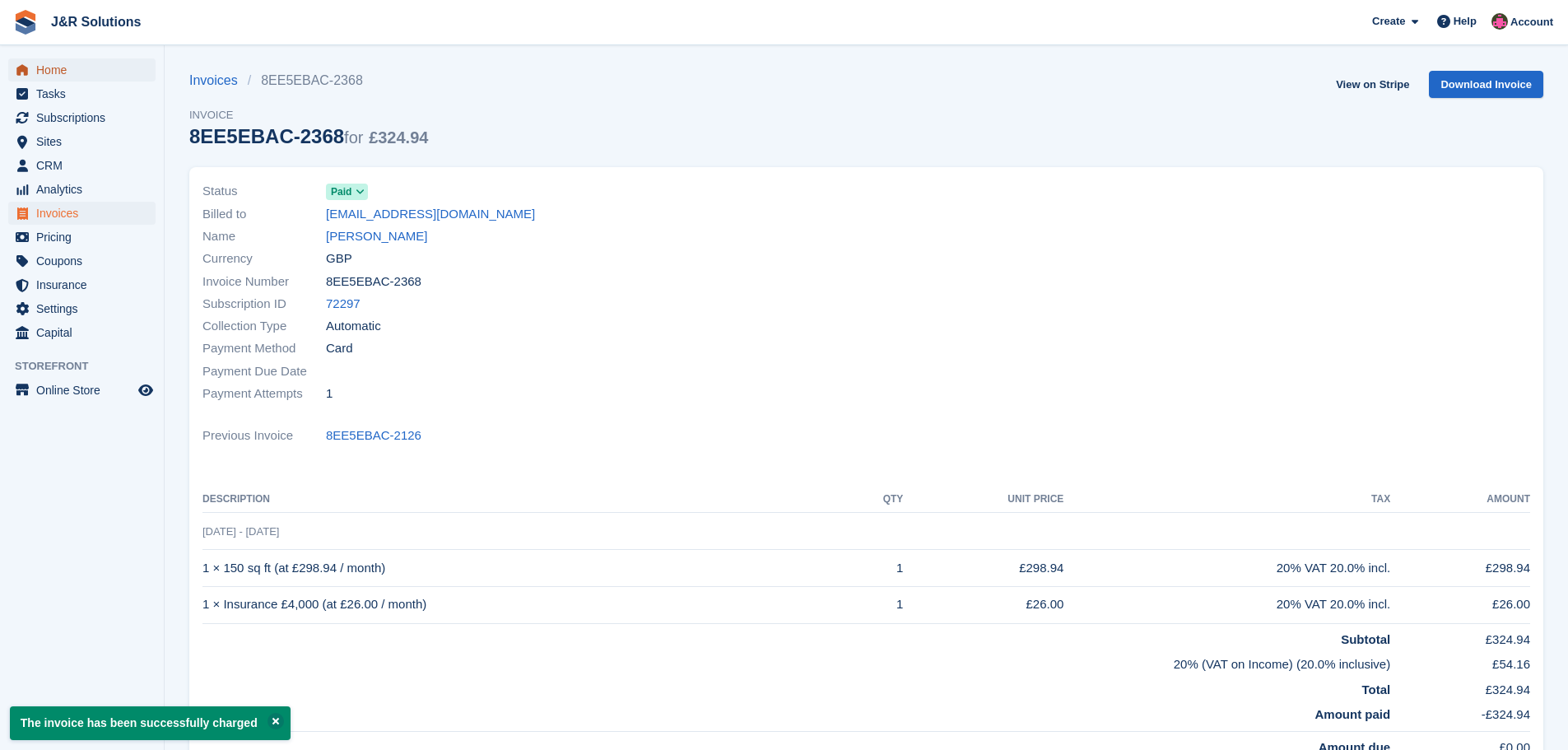
click at [46, 71] on span "Home" at bounding box center [86, 70] width 99 height 23
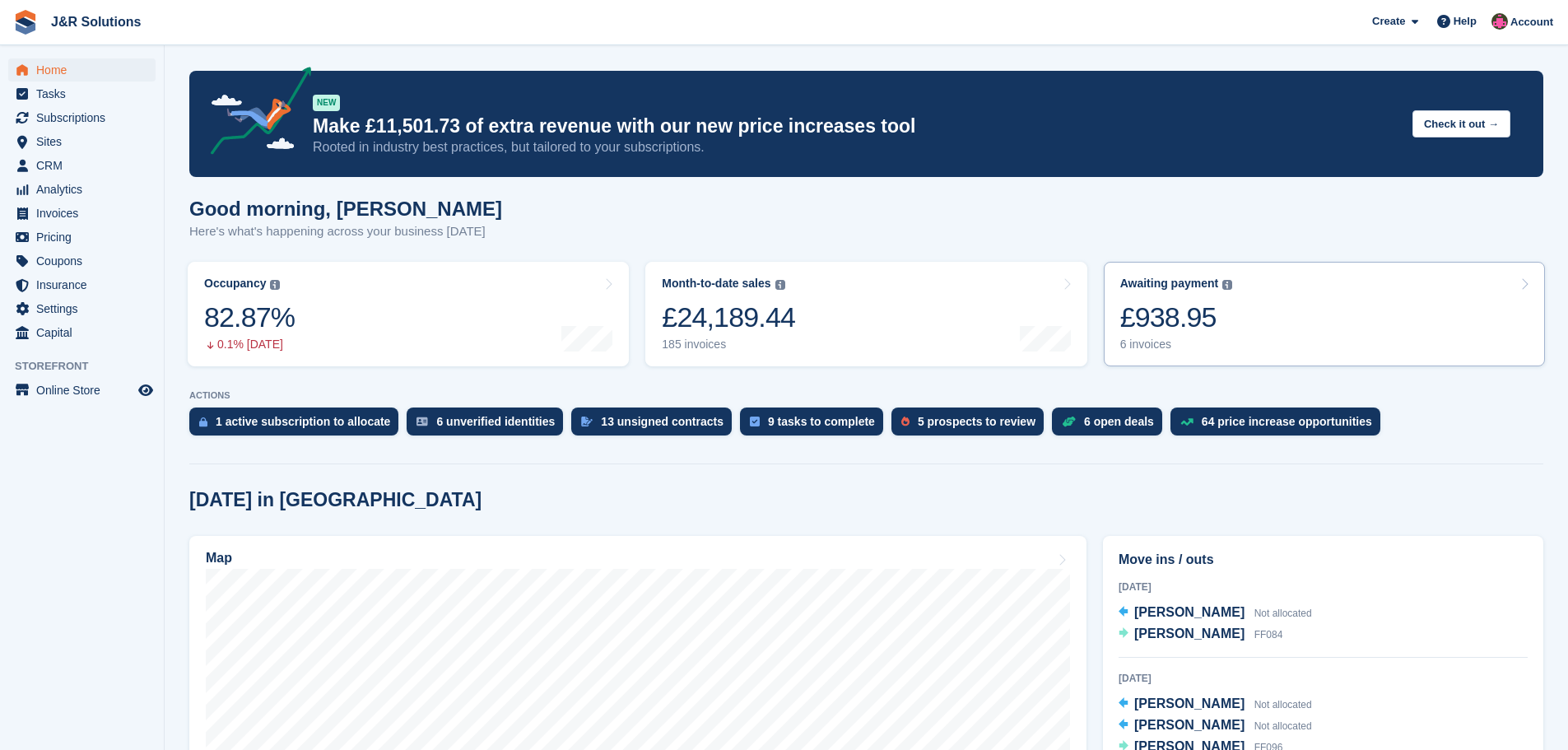
click at [1154, 342] on div "6 invoices" at bounding box center [1177, 344] width 112 height 14
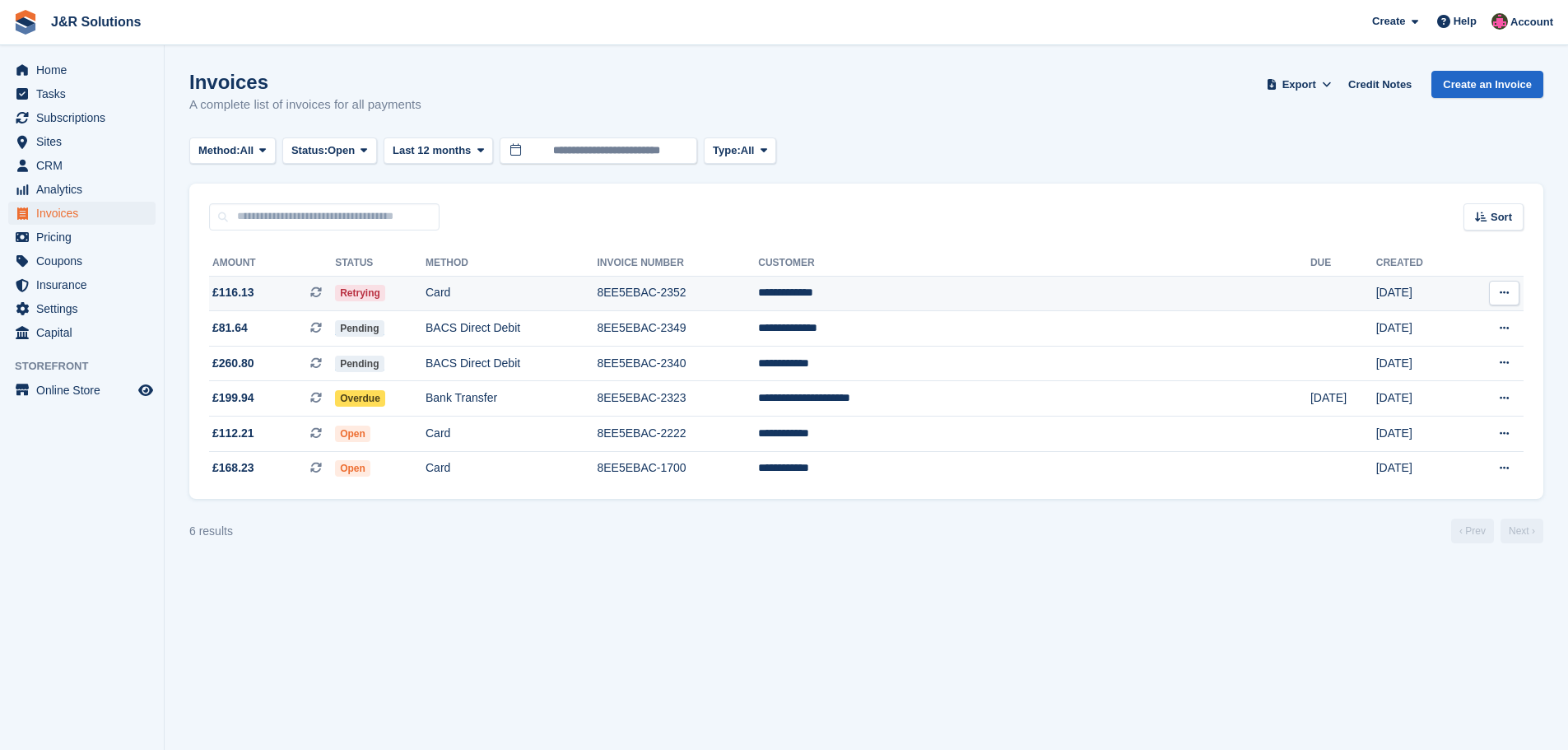
click at [759, 299] on td "8EE5EBAC-2352" at bounding box center [678, 293] width 162 height 36
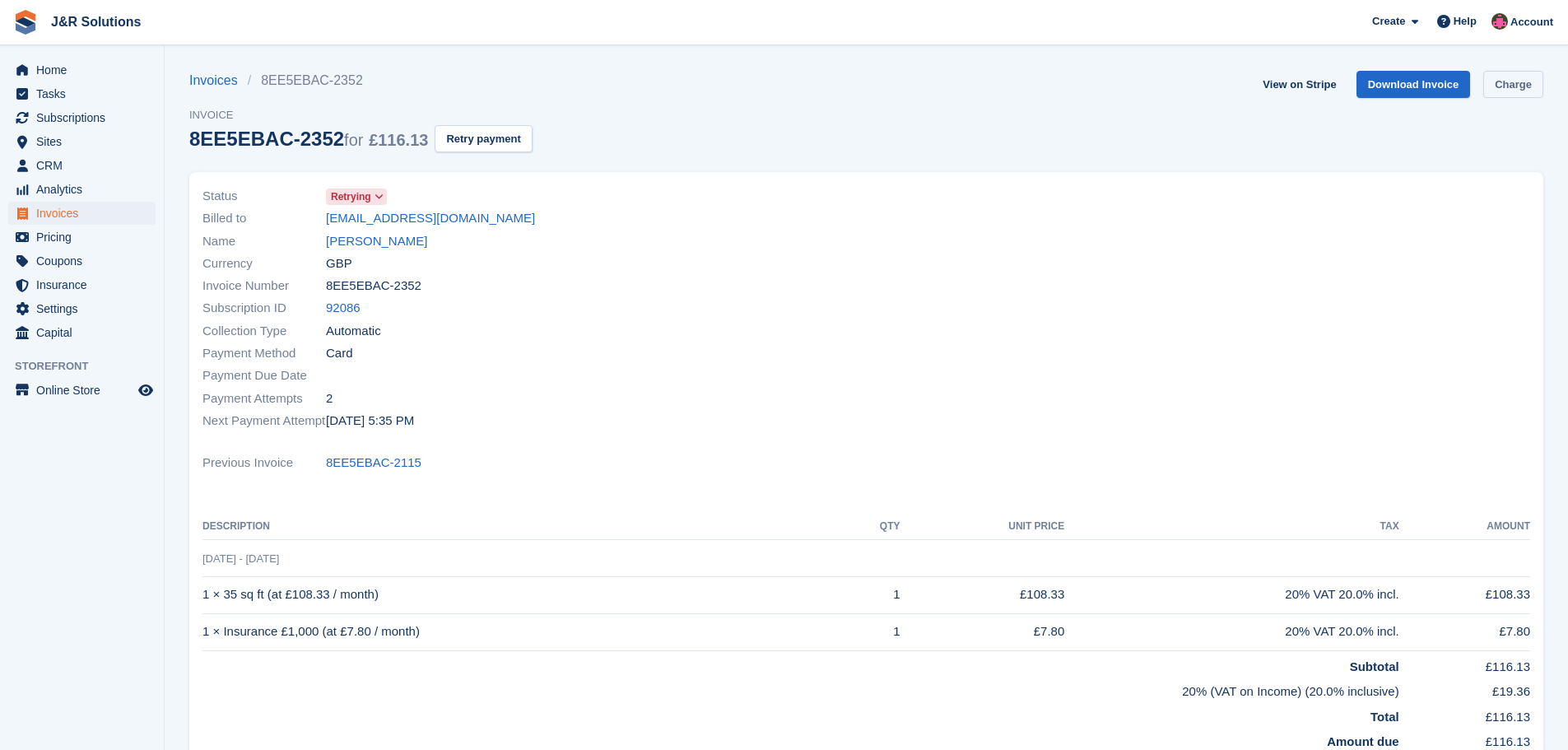
click at [1503, 89] on link "Charge" at bounding box center [1513, 85] width 61 height 27
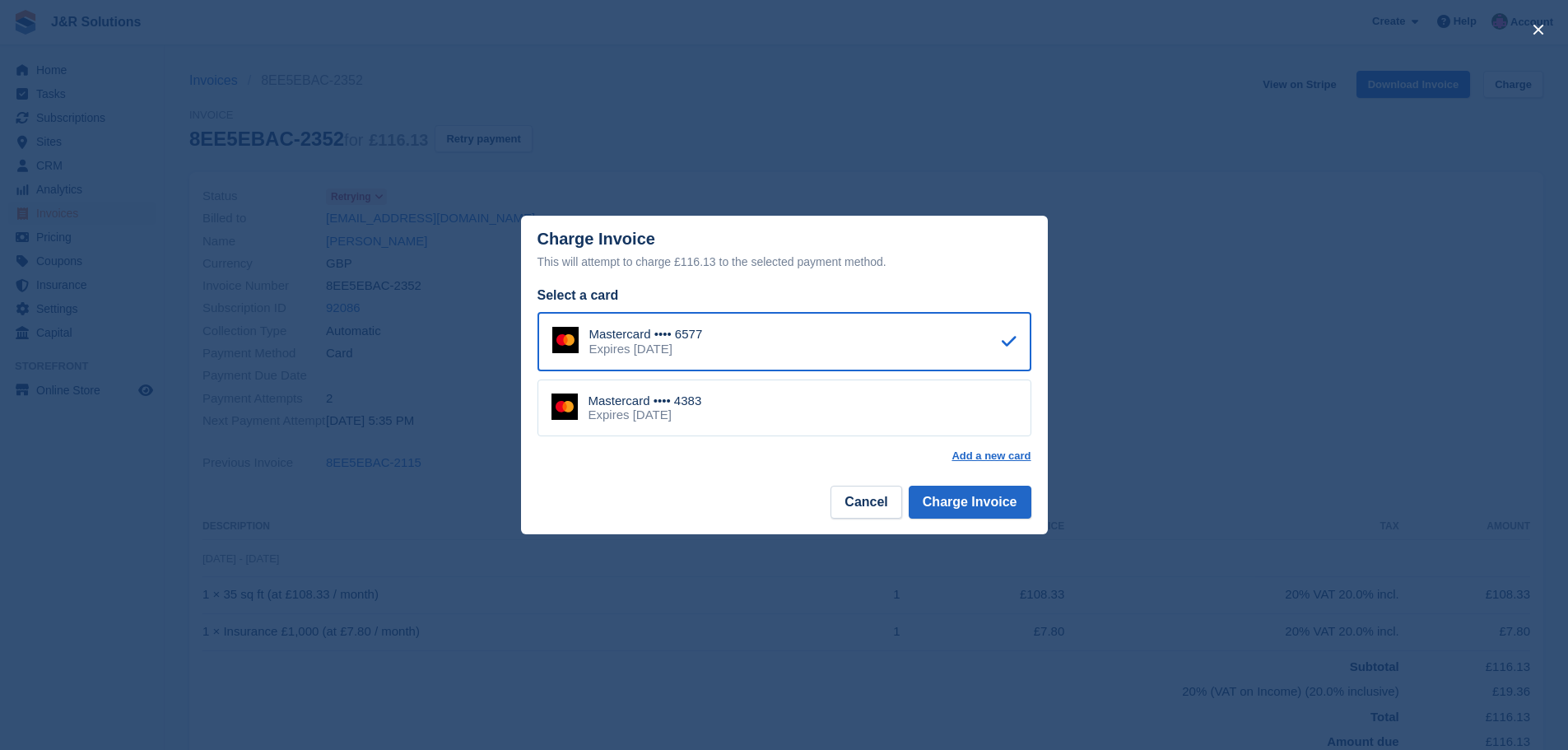
click at [935, 403] on div "Mastercard •••• 4383 Expires January 2030" at bounding box center [784, 409] width 494 height 58
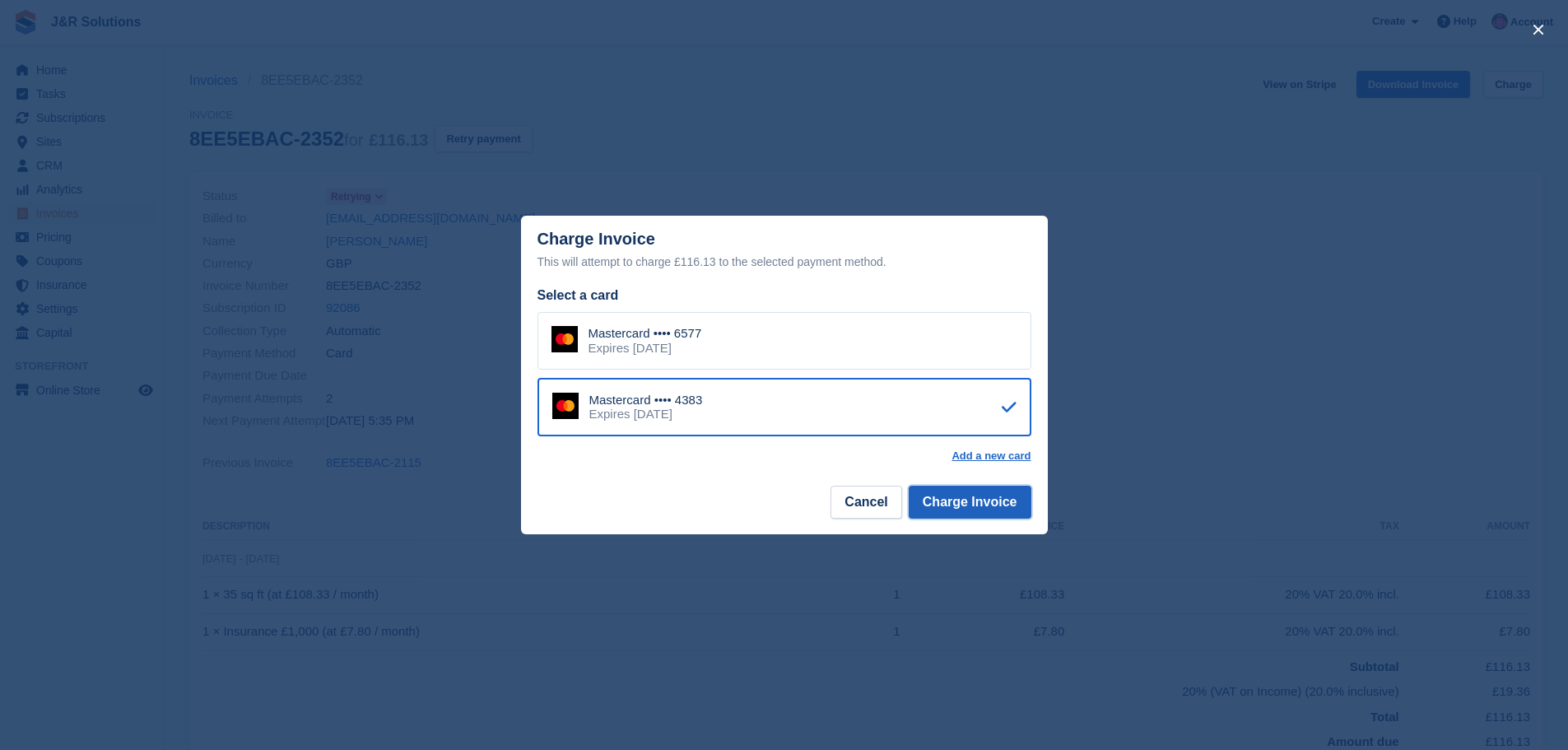
click at [983, 499] on button "Charge Invoice" at bounding box center [970, 502] width 123 height 33
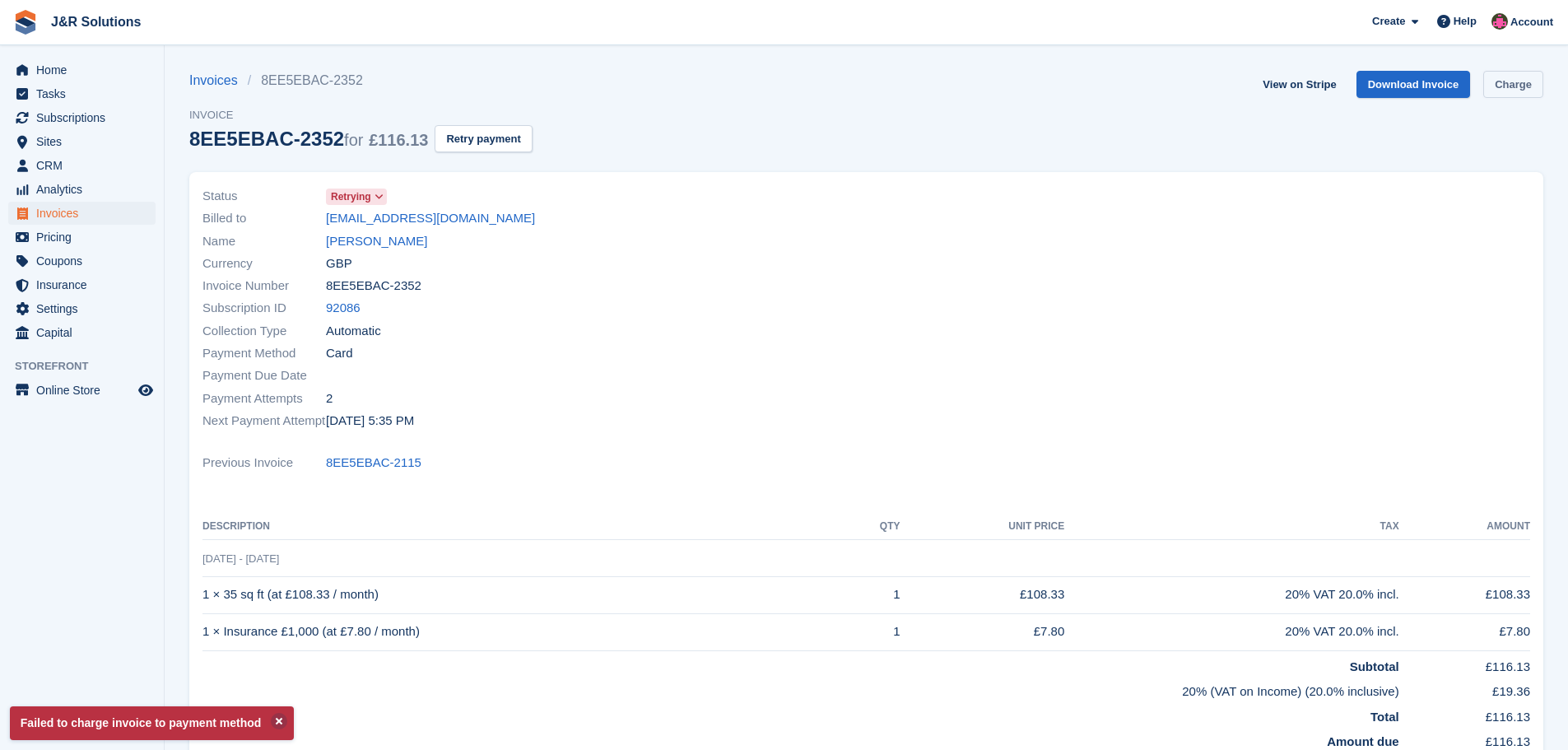
click at [1513, 84] on link "Charge" at bounding box center [1513, 85] width 61 height 27
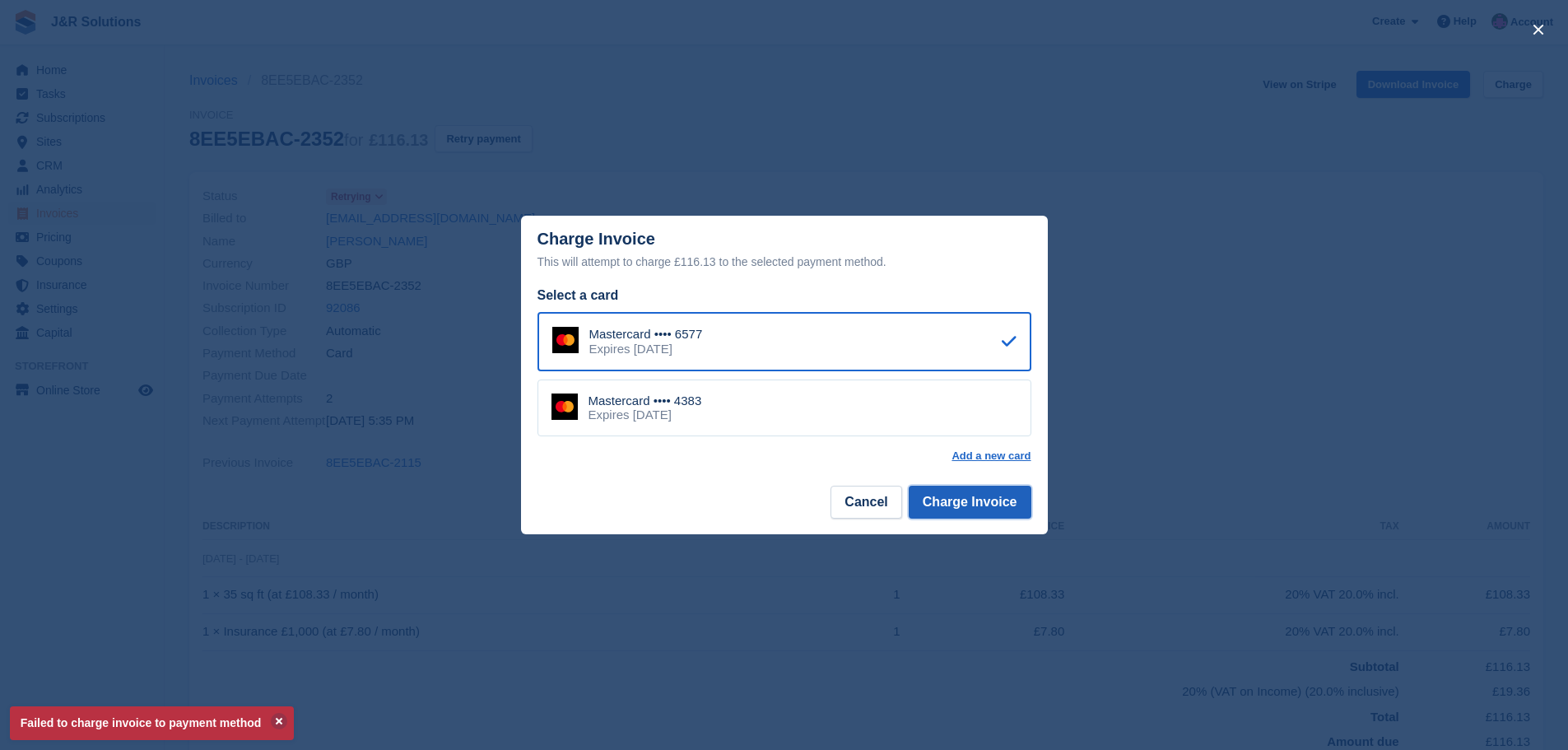
click at [958, 502] on button "Charge Invoice" at bounding box center [970, 502] width 123 height 33
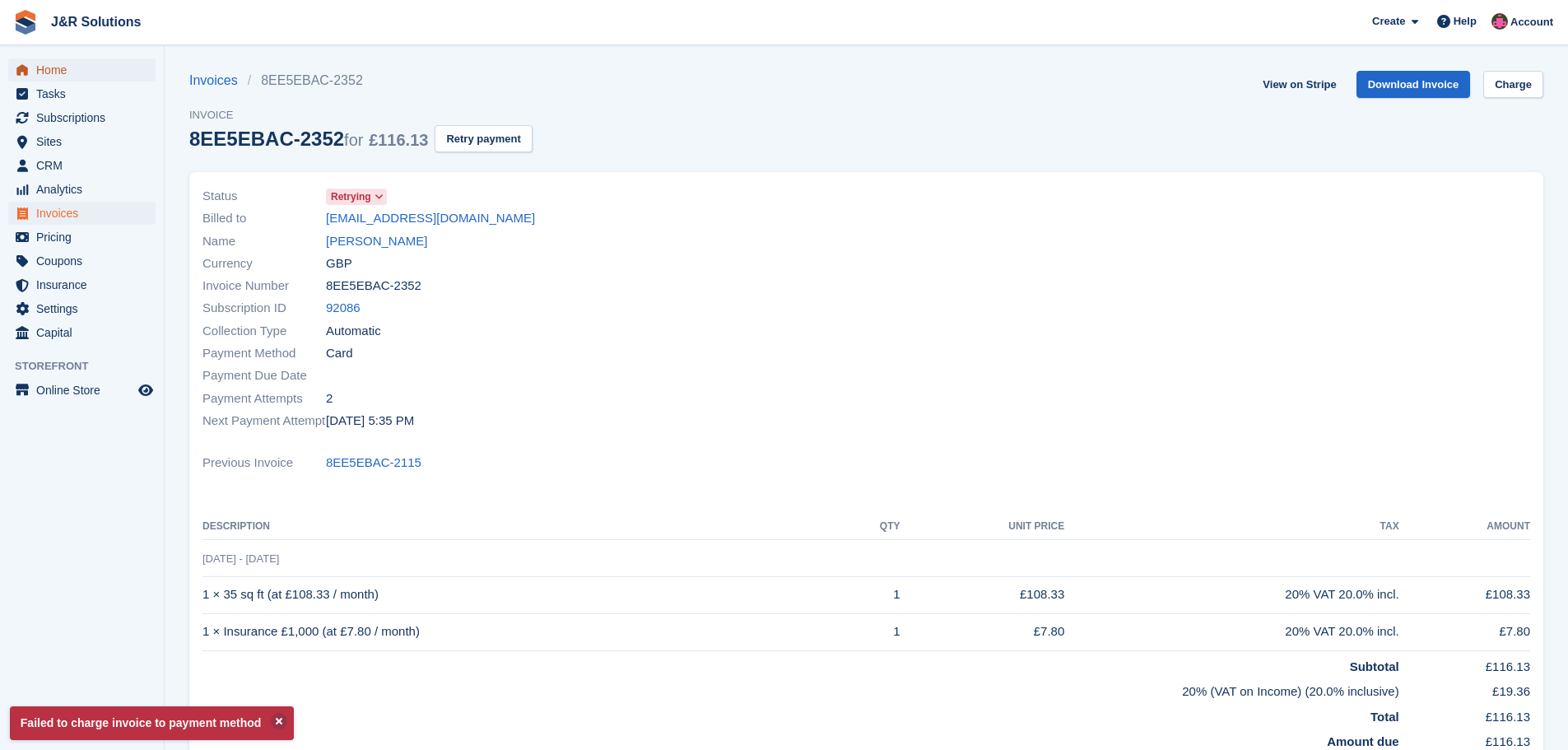
click at [61, 62] on span "Home" at bounding box center [86, 70] width 99 height 23
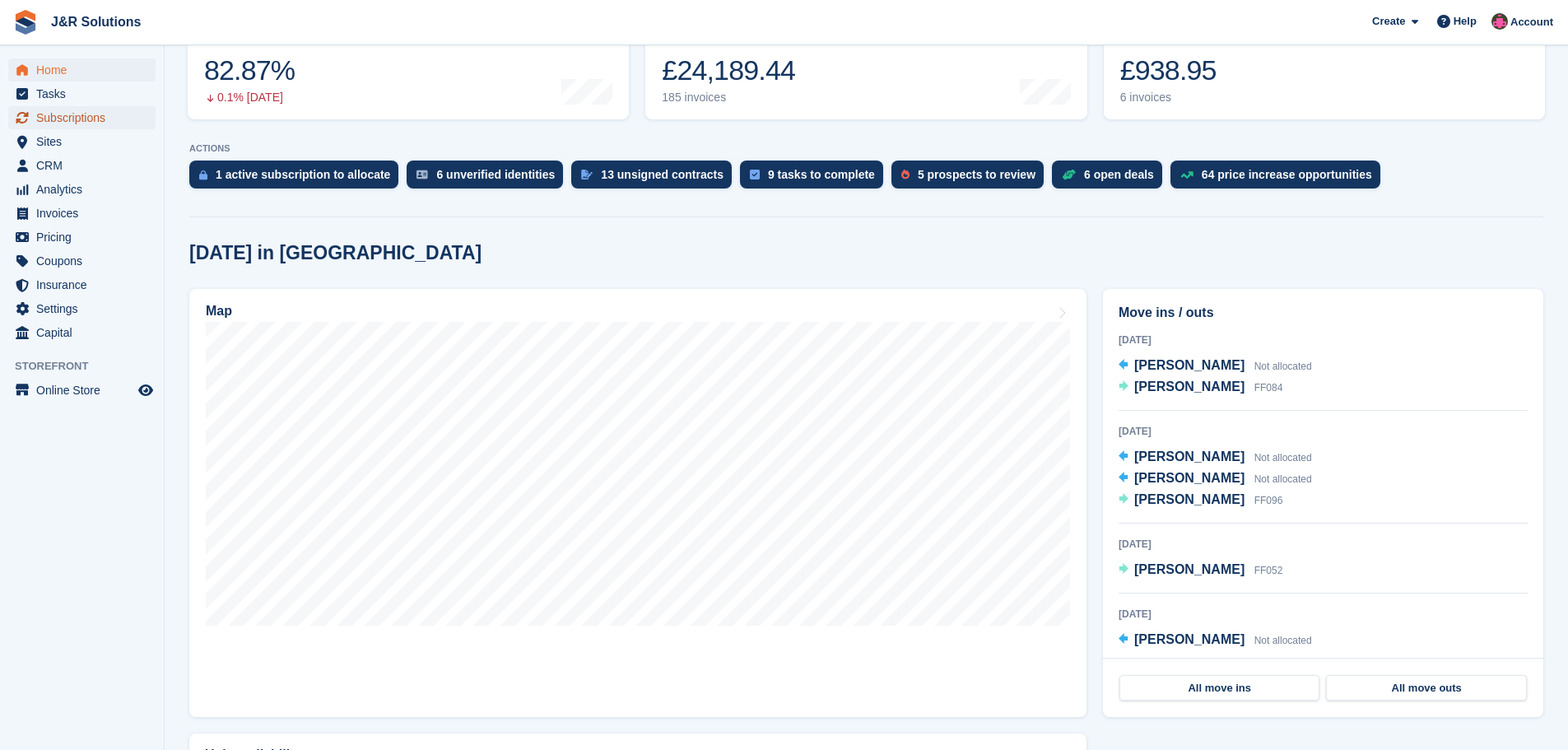
click at [71, 117] on span "Subscriptions" at bounding box center [86, 117] width 99 height 23
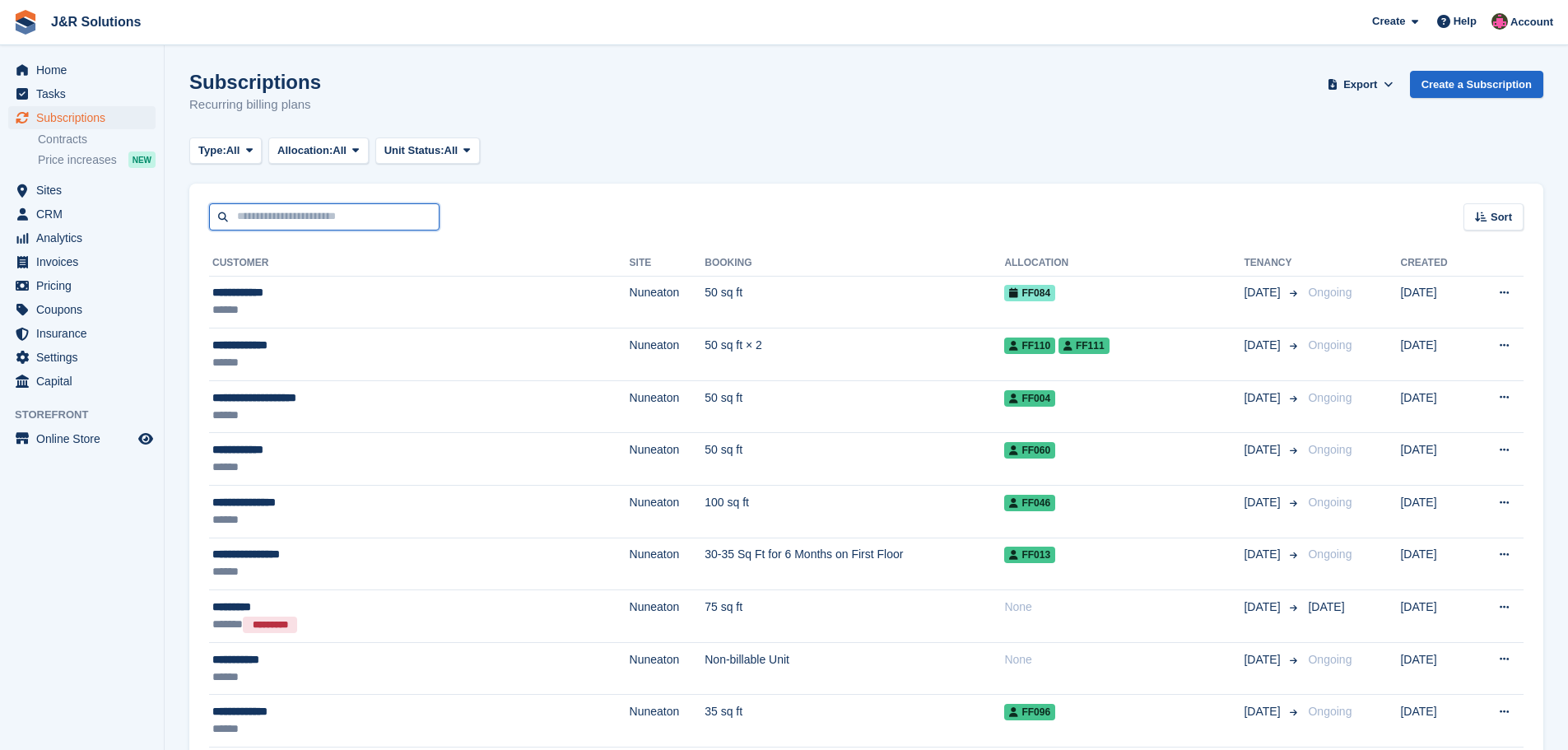
click at [294, 218] on input "text" at bounding box center [325, 217] width 231 height 27
type input "******"
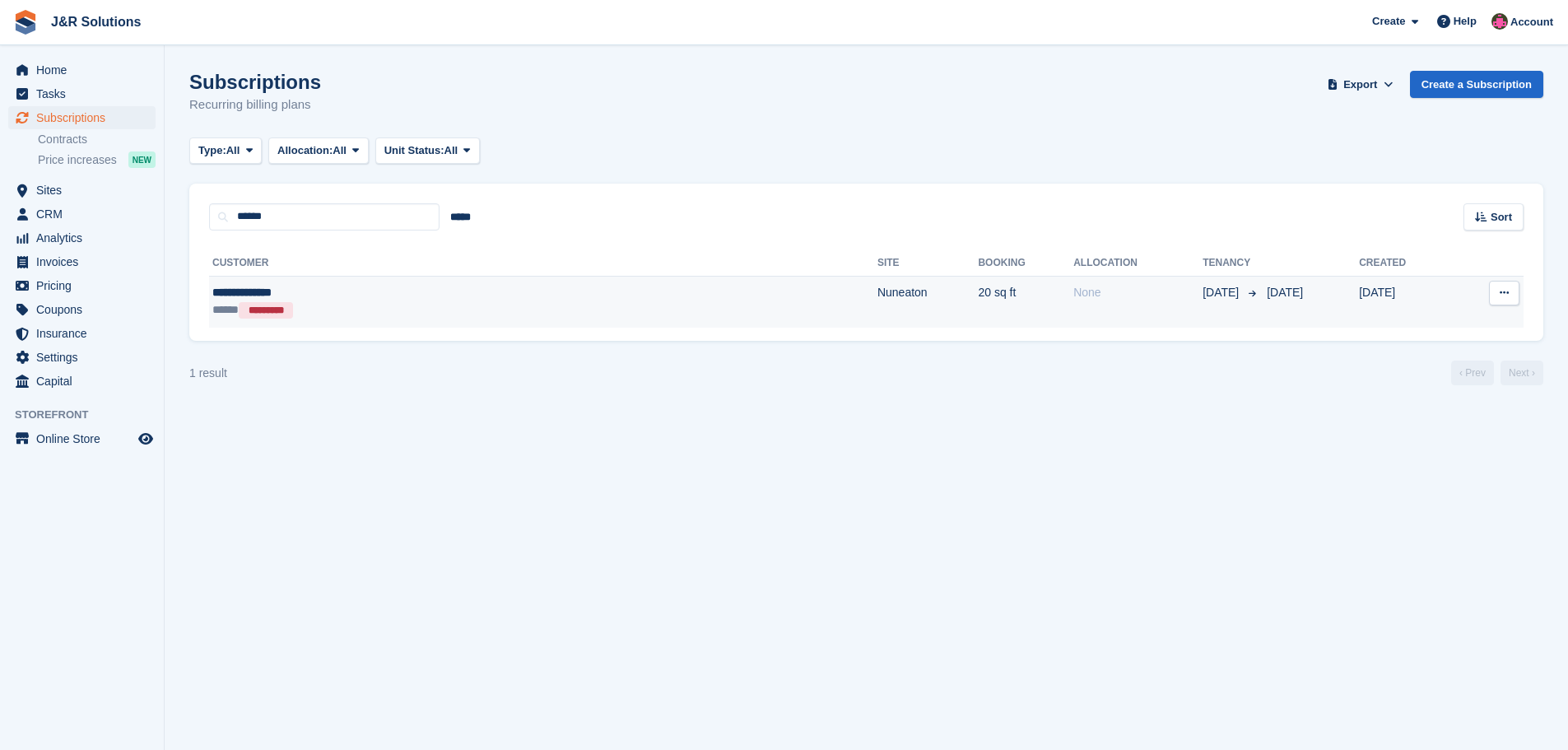
click at [431, 318] on div "***** *********" at bounding box center [376, 310] width 328 height 17
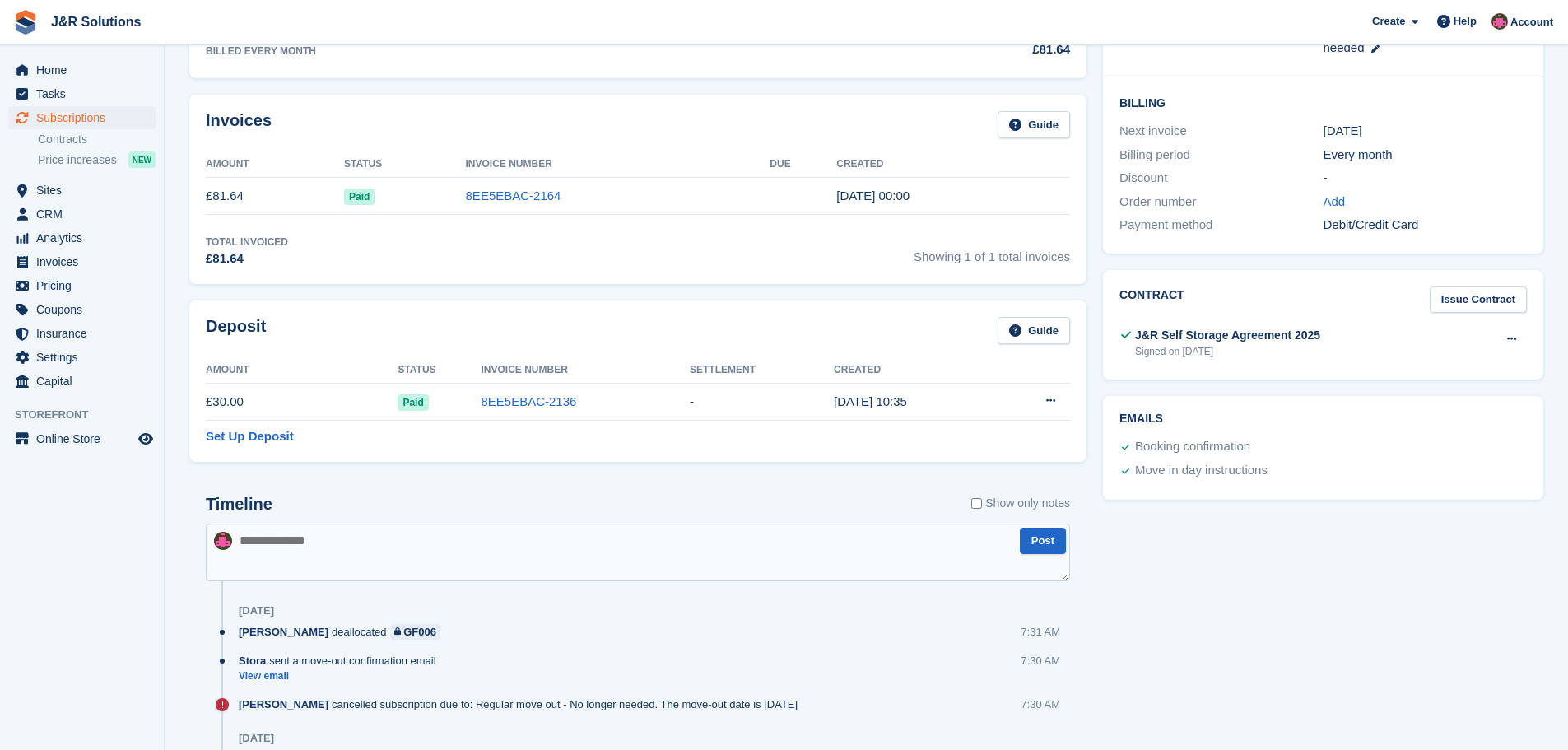
scroll to position [412, 0]
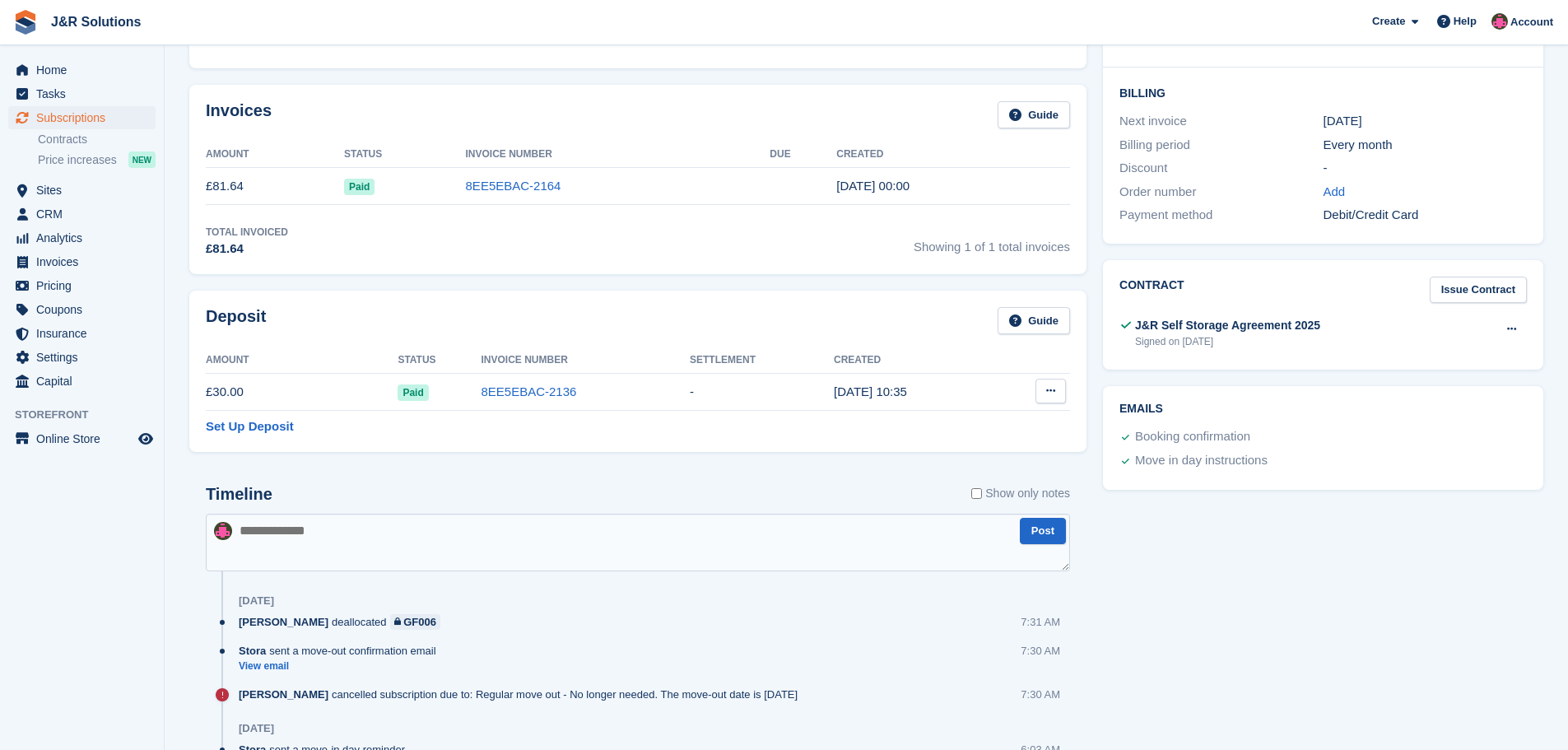
click at [1050, 388] on icon at bounding box center [1050, 390] width 9 height 11
click at [984, 418] on p "Settle deposit" at bounding box center [986, 423] width 143 height 21
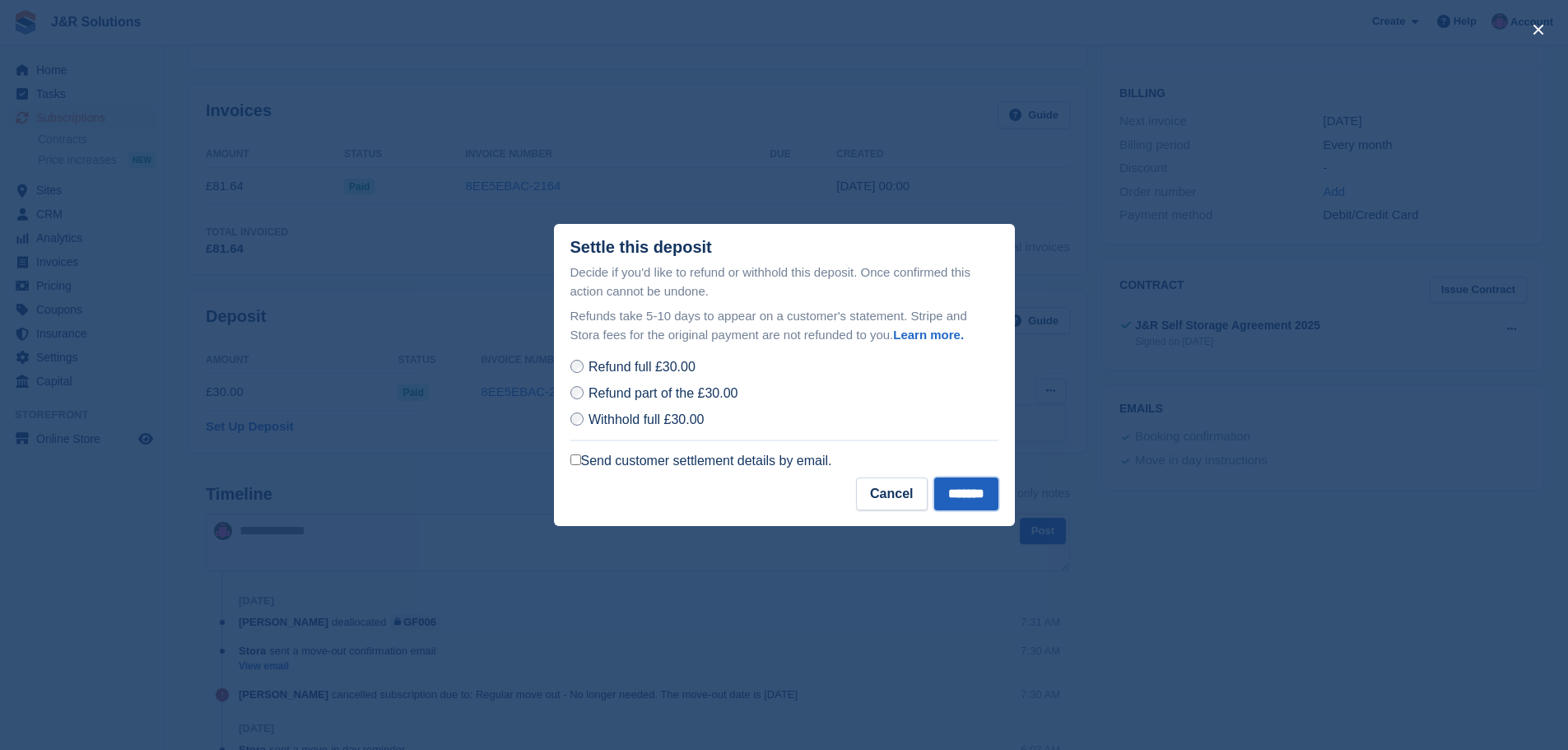
click at [972, 495] on input "*******" at bounding box center [966, 494] width 64 height 33
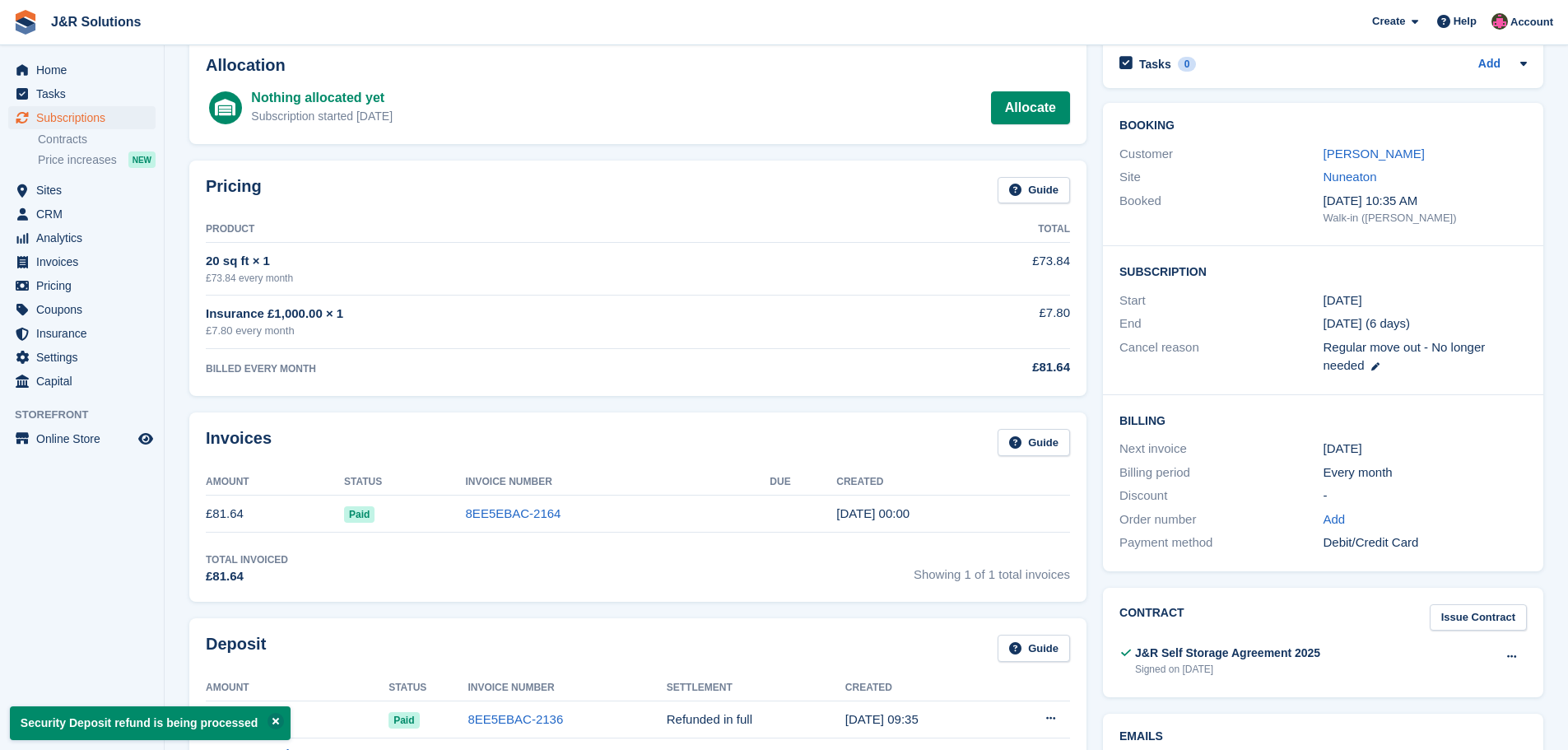
scroll to position [83, 0]
click at [1370, 152] on link "[PERSON_NAME]" at bounding box center [1374, 155] width 101 height 14
